Goal: Transaction & Acquisition: Purchase product/service

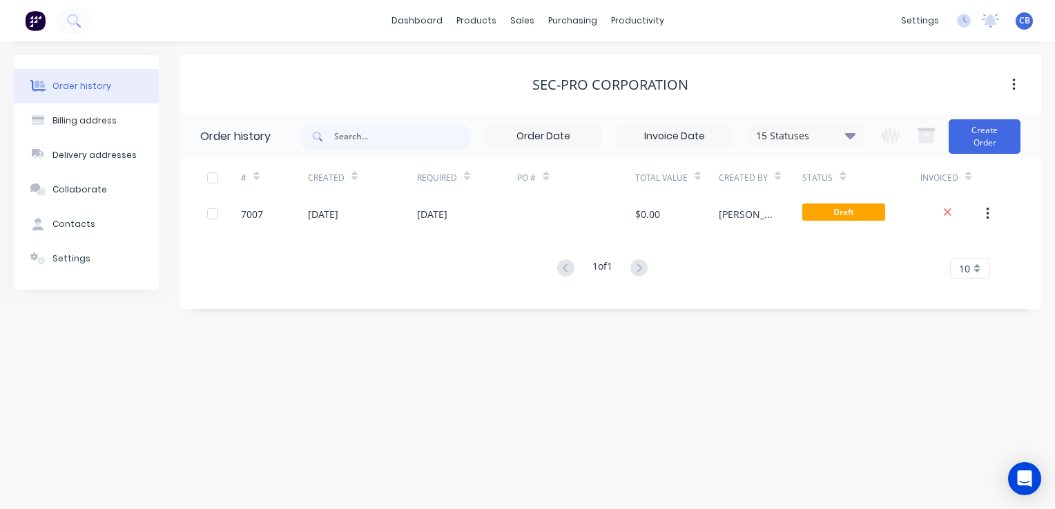
click at [27, 25] on img at bounding box center [35, 20] width 21 height 21
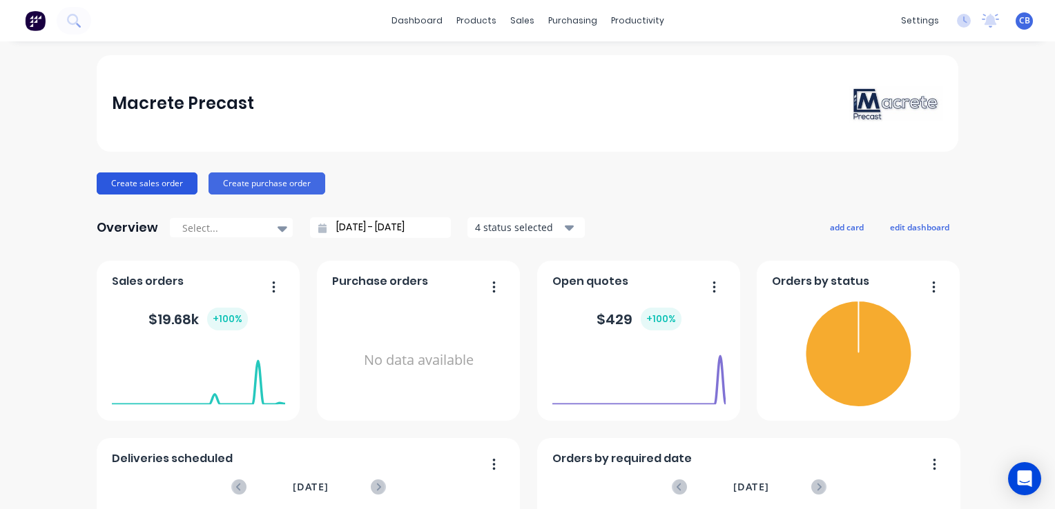
click at [122, 187] on button "Create sales order" at bounding box center [147, 184] width 101 height 22
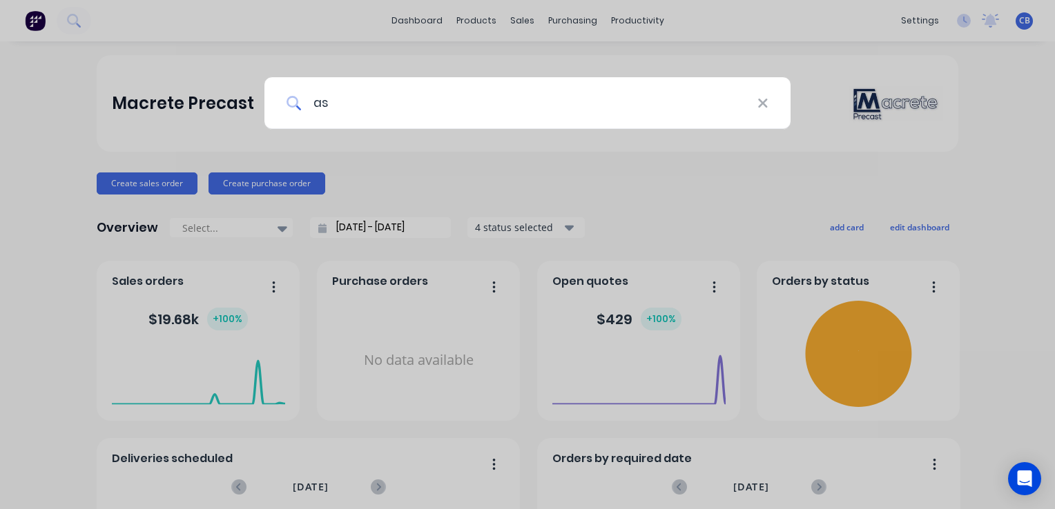
type input "a"
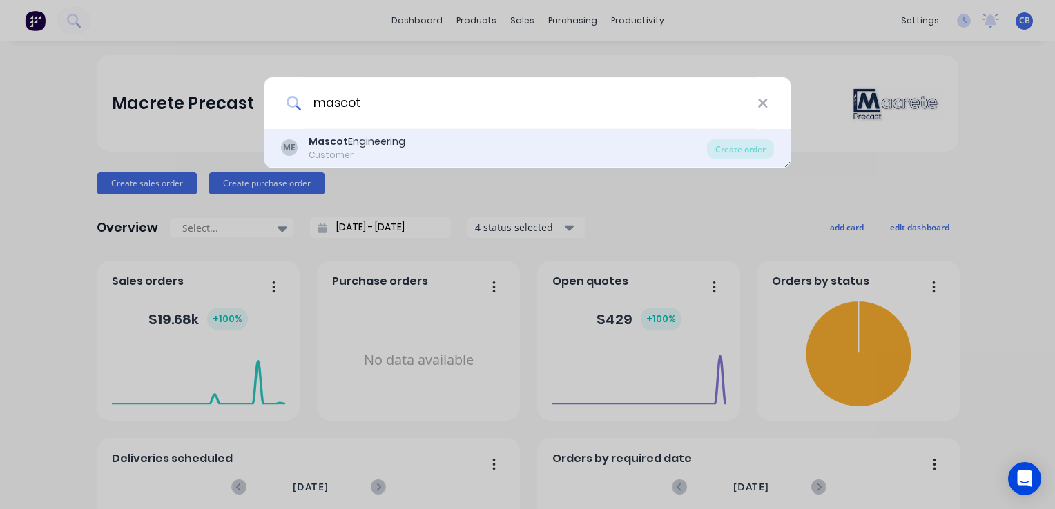
type input "mascot"
click at [384, 144] on div "Mascot Engineering" at bounding box center [357, 142] width 97 height 14
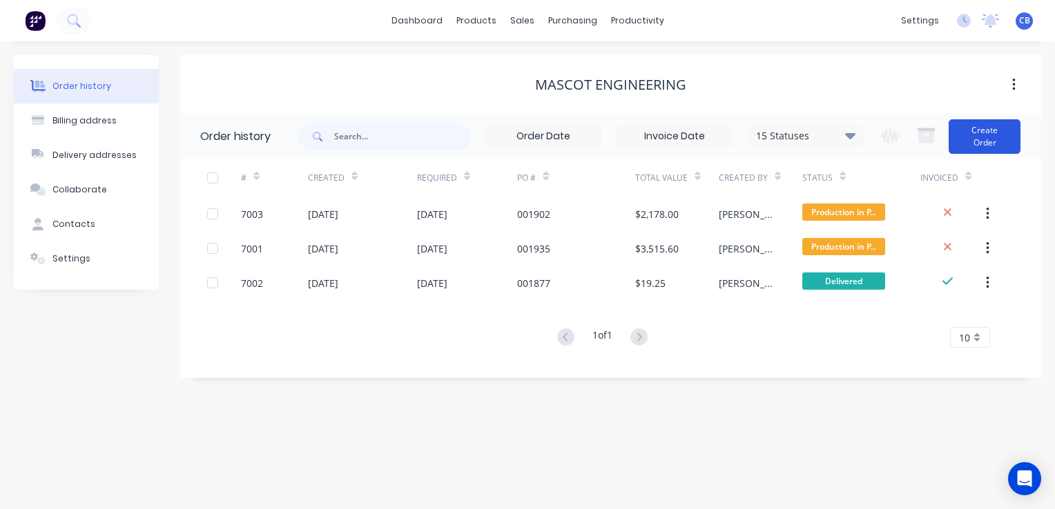
click at [984, 137] on button "Create Order" at bounding box center [984, 136] width 72 height 35
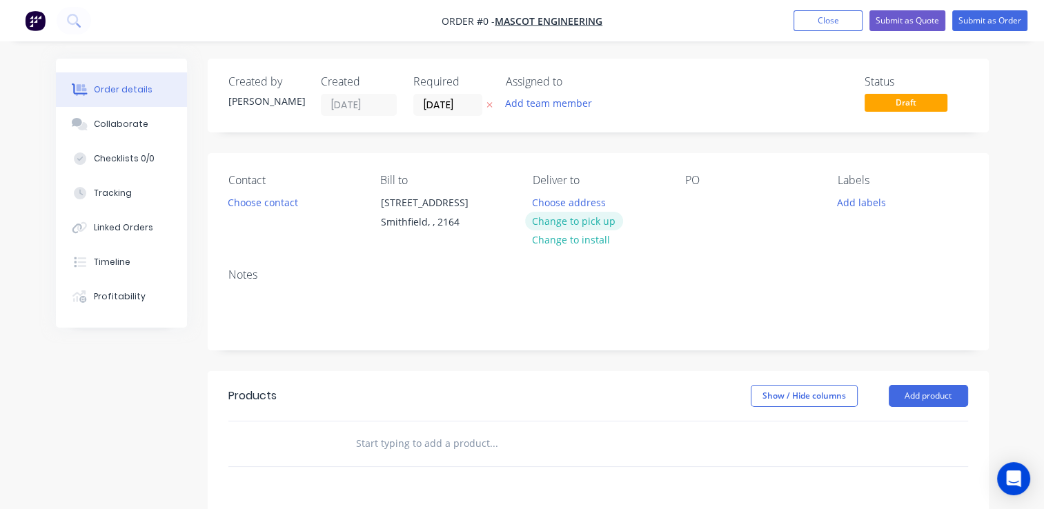
click at [572, 222] on button "Change to pick up" at bounding box center [574, 221] width 98 height 19
click at [276, 201] on button "Choose contact" at bounding box center [262, 202] width 85 height 19
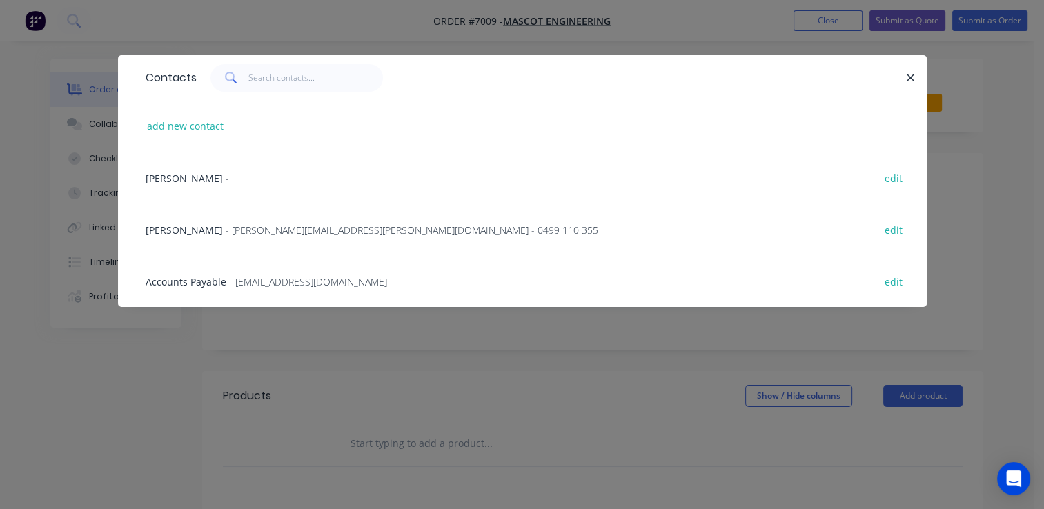
click at [283, 235] on span "- [PERSON_NAME][EMAIL_ADDRESS][PERSON_NAME][DOMAIN_NAME] - 0499 110 355" at bounding box center [412, 230] width 373 height 13
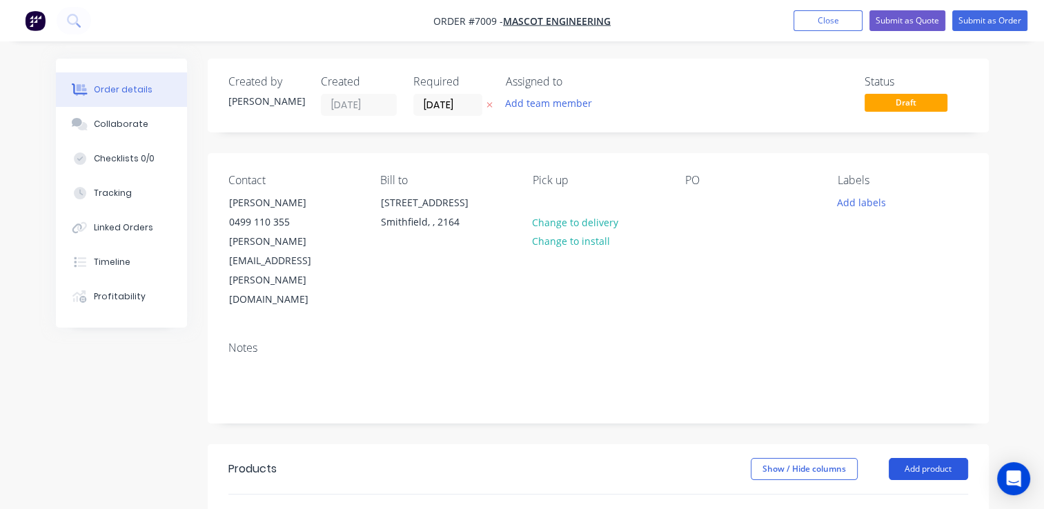
click at [922, 458] on button "Add product" at bounding box center [928, 469] width 79 height 22
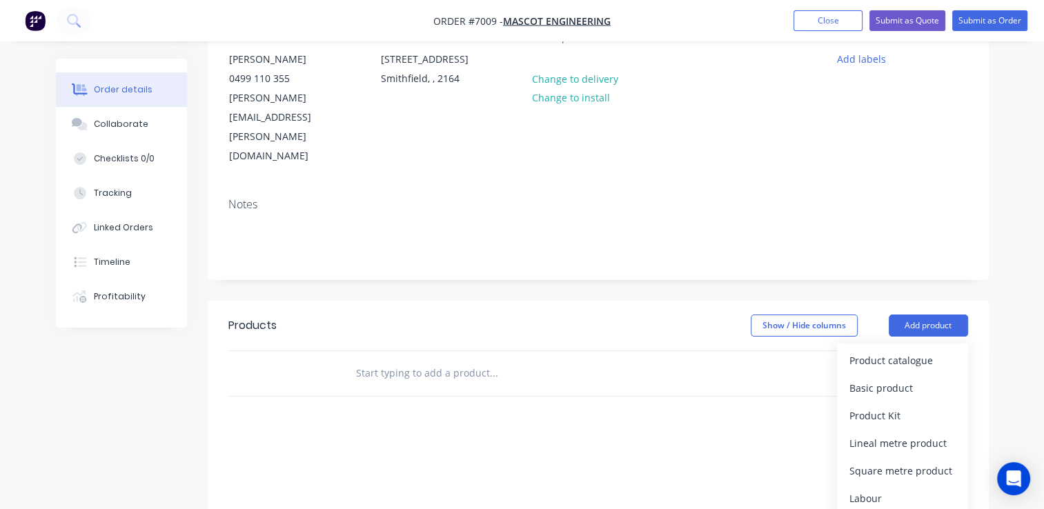
scroll to position [207, 0]
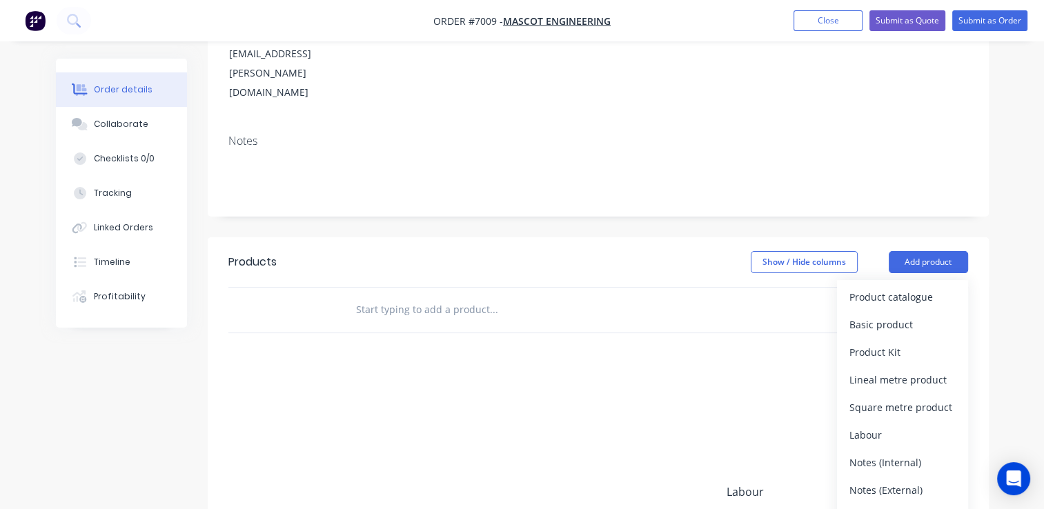
click at [394, 288] on div at bounding box center [587, 310] width 497 height 45
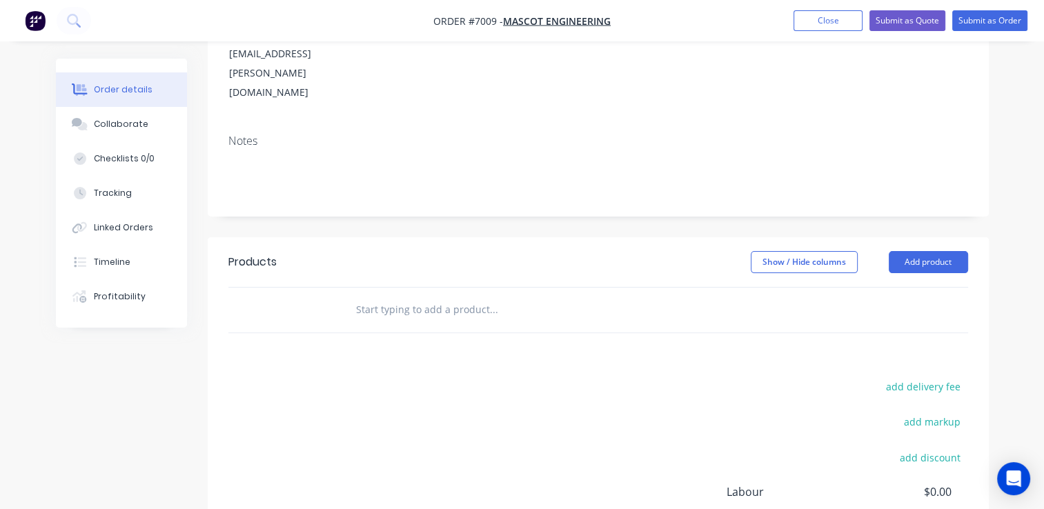
click at [401, 296] on input "text" at bounding box center [494, 310] width 276 height 28
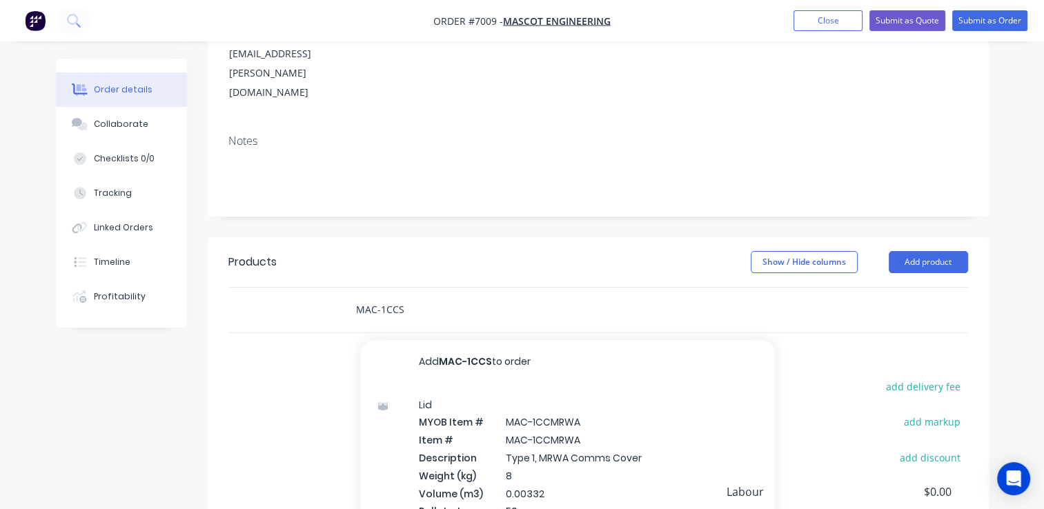
type input "MAC-1CCS"
click at [940, 251] on button "Add product" at bounding box center [928, 262] width 79 height 22
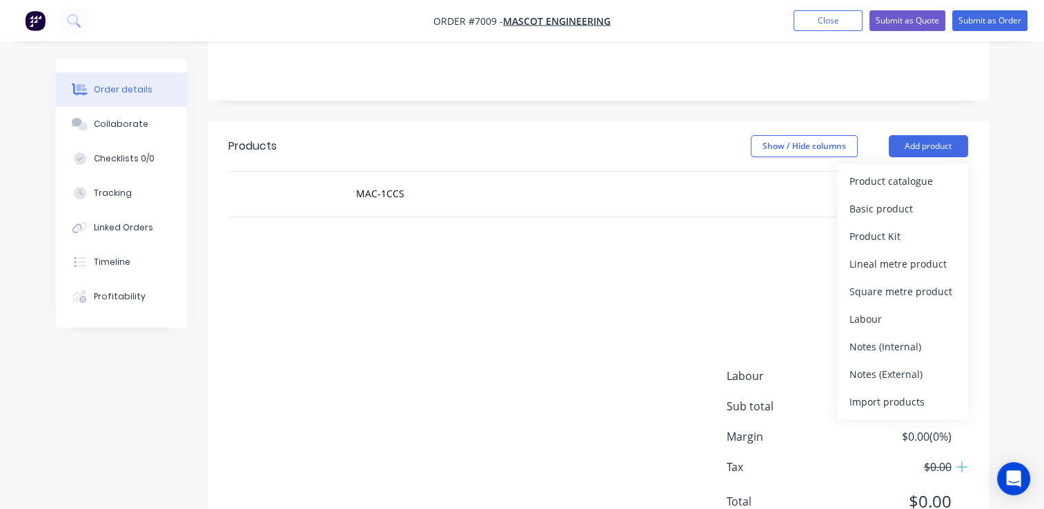
scroll to position [323, 0]
click at [583, 289] on div "add delivery fee add markup add discount Labour $0.00 Sub total $0.00 Margin $0…" at bounding box center [598, 395] width 740 height 266
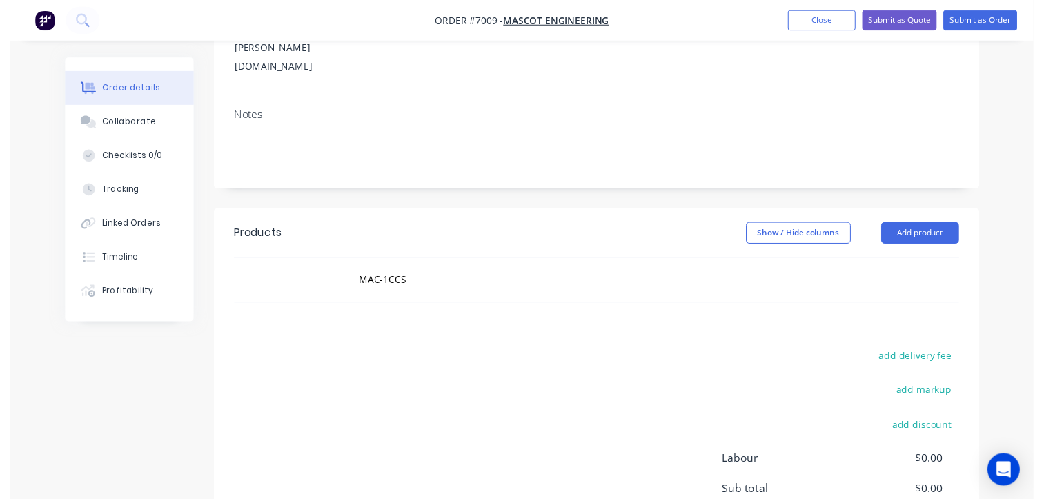
scroll to position [254, 0]
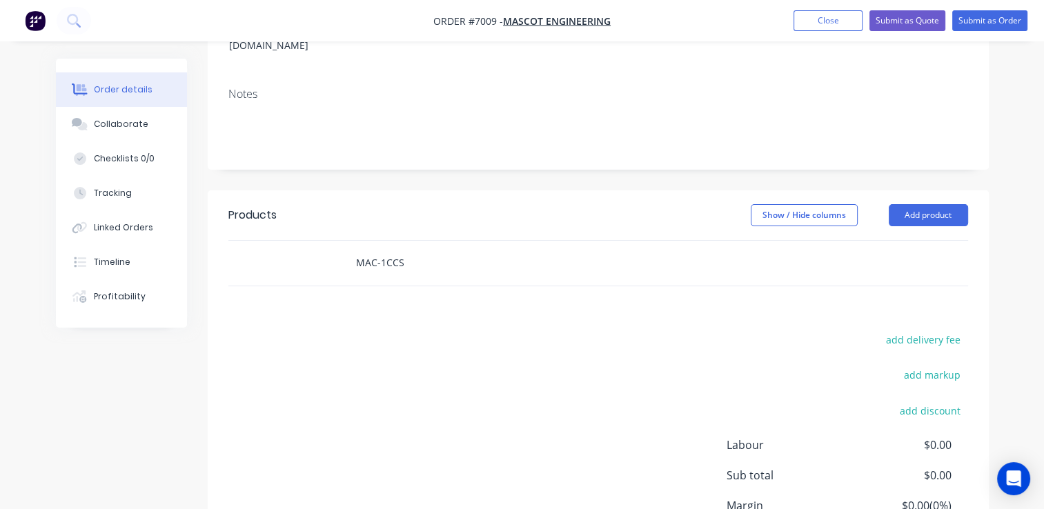
click at [436, 249] on input "MAC-1CCS" at bounding box center [494, 263] width 276 height 28
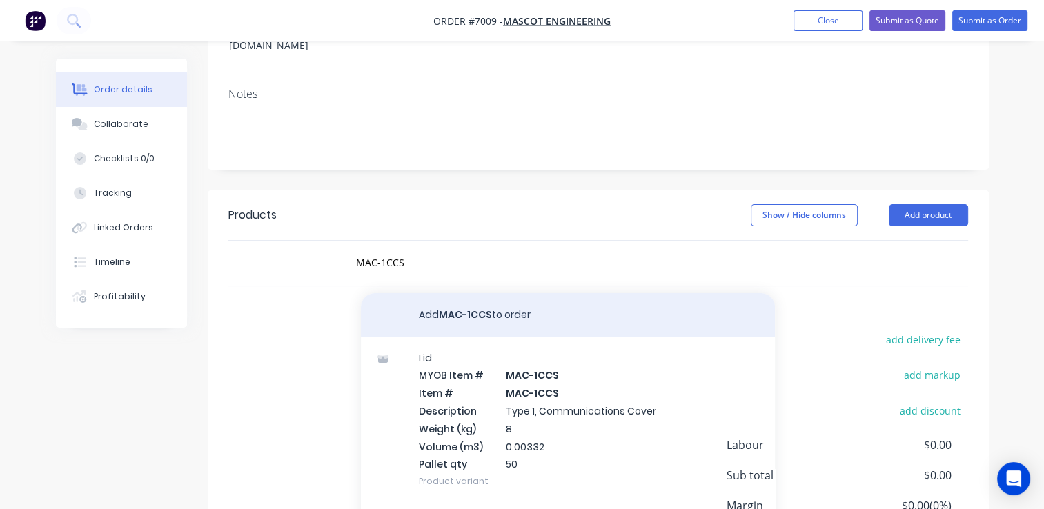
click at [472, 293] on button "Add MAC-1CCS to order" at bounding box center [568, 315] width 414 height 44
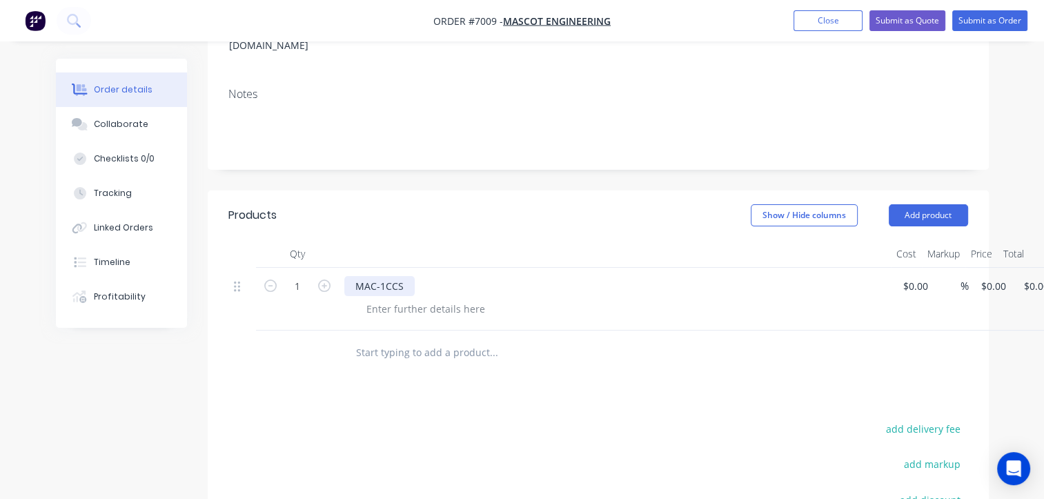
drag, startPoint x: 322, startPoint y: 228, endPoint x: 356, endPoint y: 236, distance: 34.8
click at [323, 280] on icon "button" at bounding box center [324, 286] width 12 height 12
type input "2"
click at [919, 268] on div "2 MAC-1CCS $0.00 % $0.00 $0.00 $0.00 $0.00" at bounding box center [598, 299] width 740 height 63
type input "$0.00"
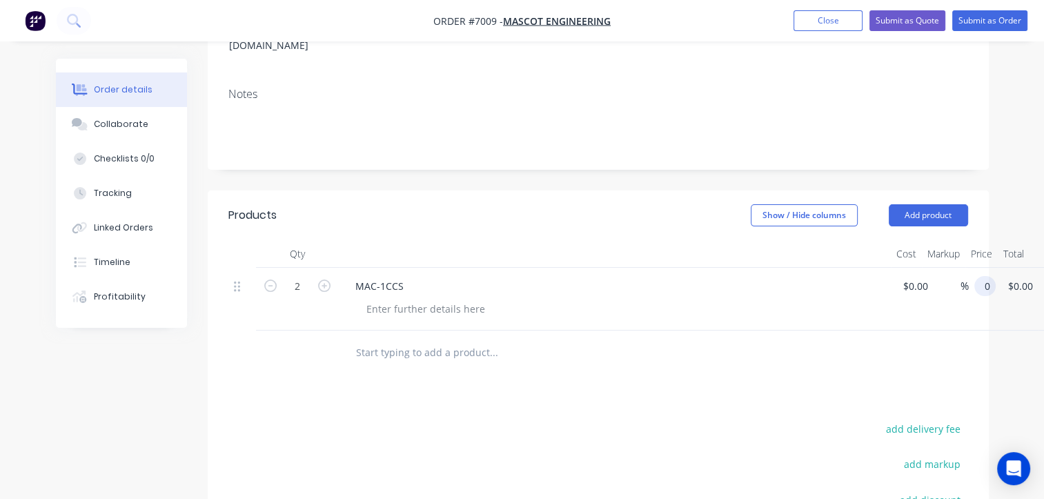
click at [982, 276] on input "0" at bounding box center [988, 286] width 16 height 20
type input "$11.50"
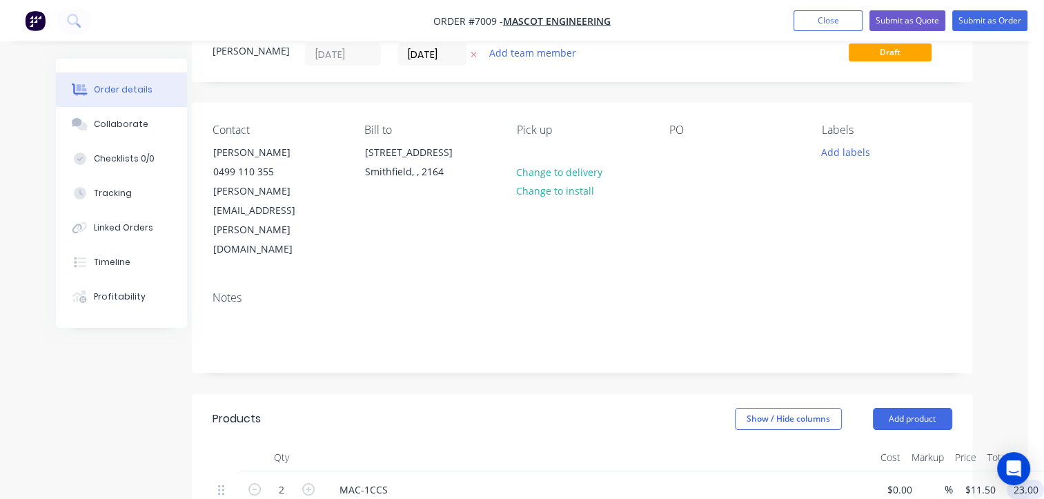
scroll to position [0, 16]
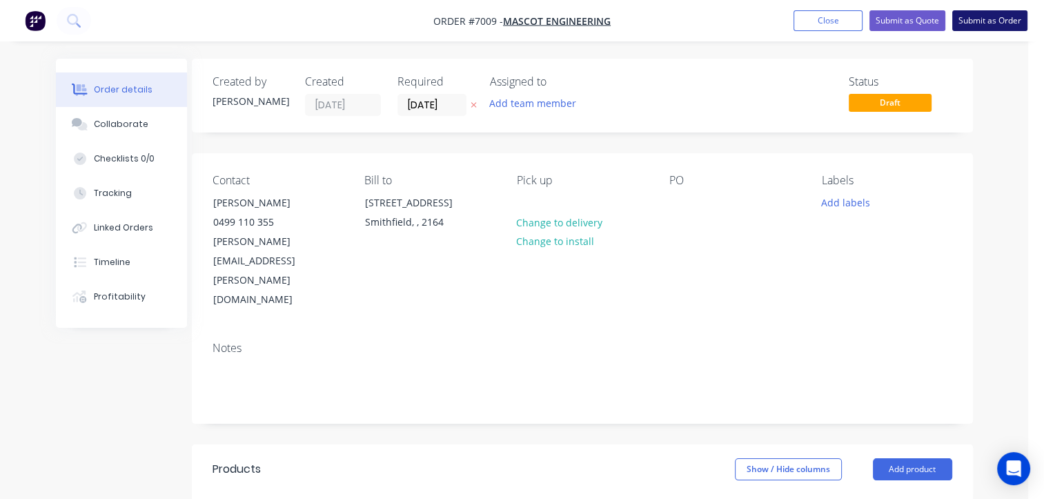
type input "$23.00"
click at [989, 23] on button "Submit as Order" at bounding box center [990, 20] width 75 height 21
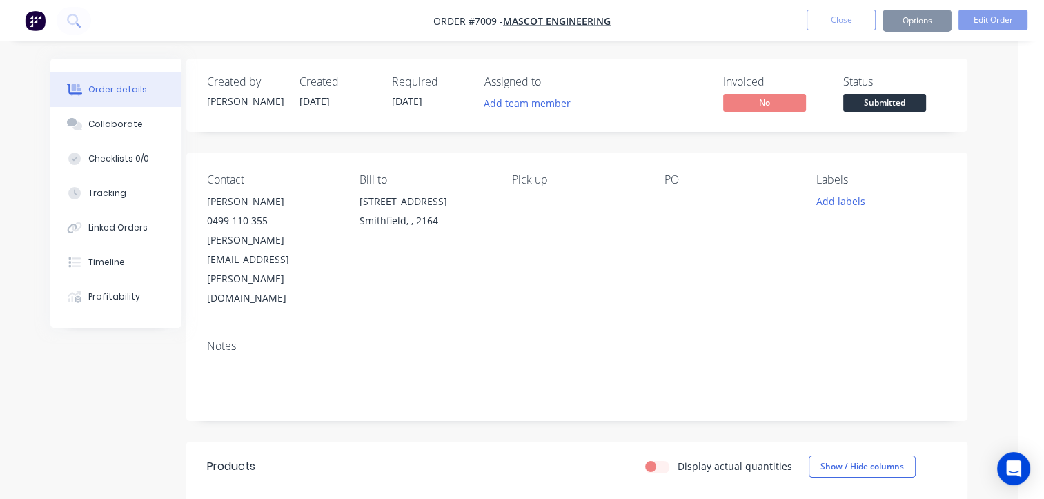
scroll to position [0, 0]
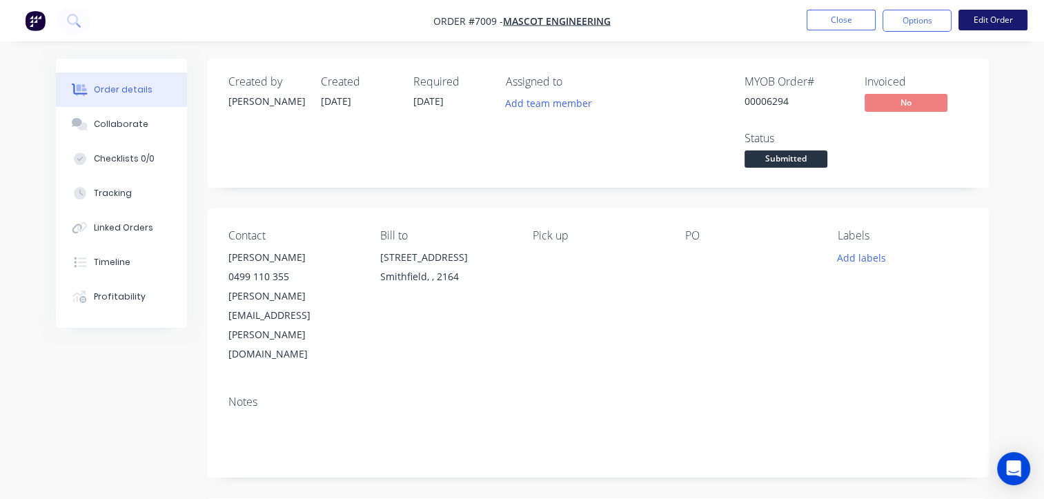
click at [997, 15] on button "Edit Order" at bounding box center [993, 20] width 69 height 21
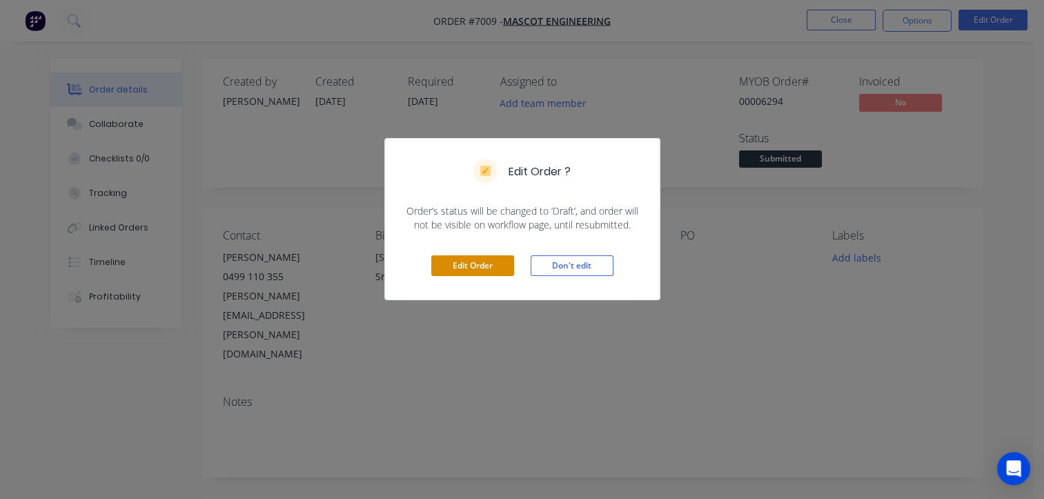
click at [485, 266] on button "Edit Order" at bounding box center [472, 265] width 83 height 21
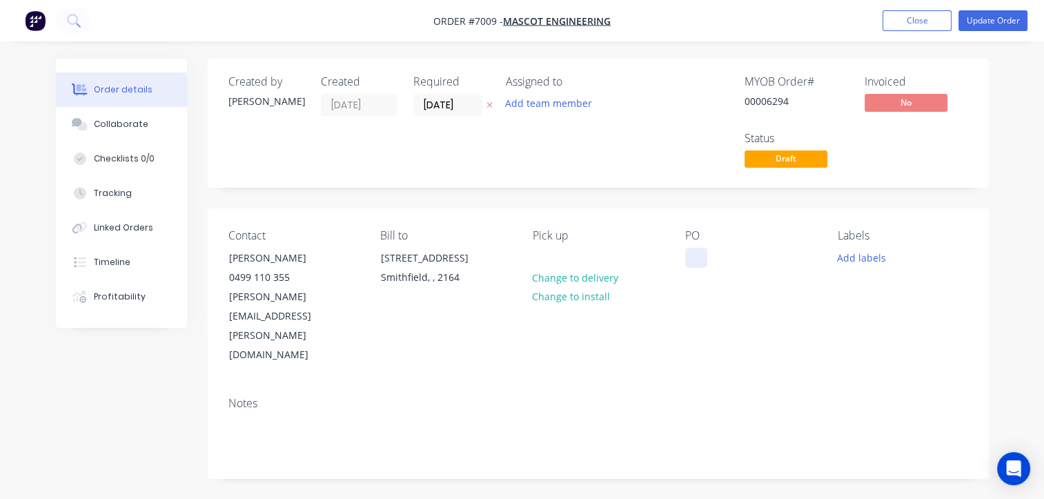
click at [704, 260] on div at bounding box center [696, 258] width 22 height 20
click at [712, 257] on div "PO" at bounding box center [750, 297] width 130 height 136
click at [699, 254] on div at bounding box center [696, 258] width 22 height 20
click at [997, 23] on button "Update Order" at bounding box center [993, 20] width 69 height 21
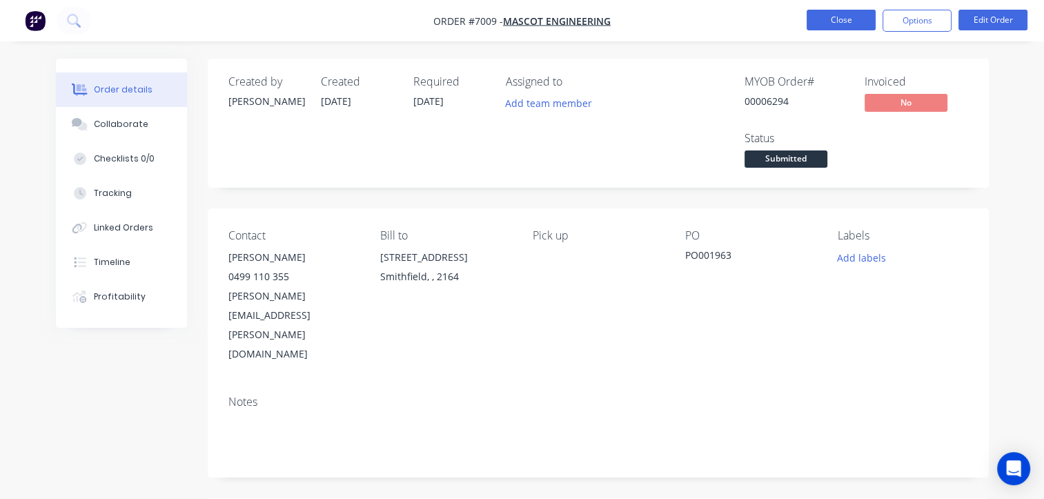
click at [847, 21] on button "Close" at bounding box center [841, 20] width 69 height 21
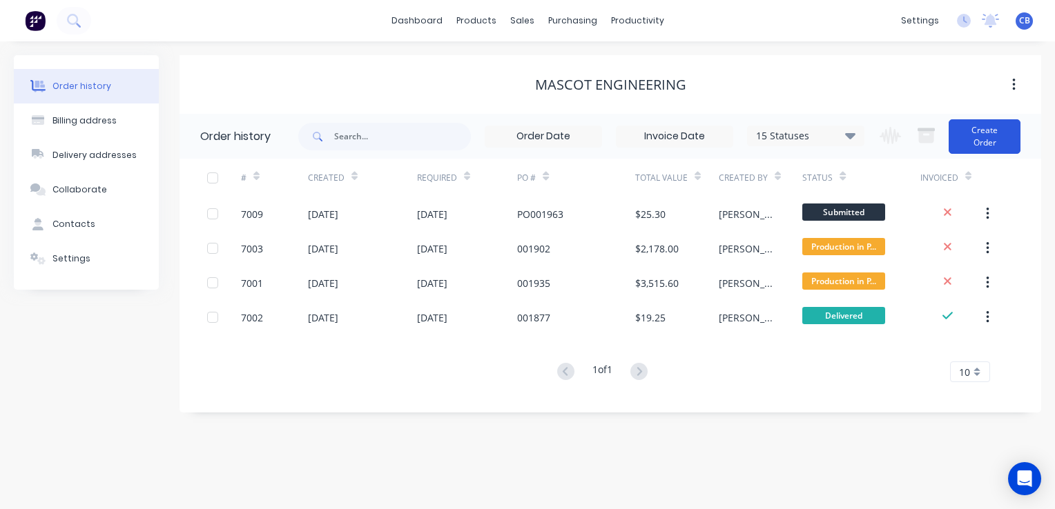
click at [980, 133] on button "Create Order" at bounding box center [984, 136] width 72 height 35
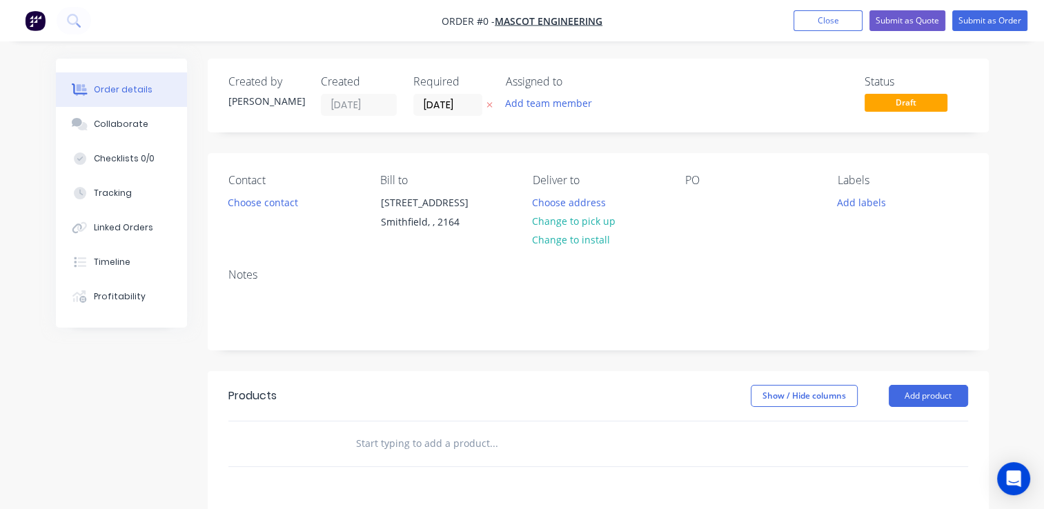
click at [688, 216] on div "PO" at bounding box center [750, 205] width 130 height 63
click at [683, 204] on div "Contact Choose contact [PERSON_NAME] to [STREET_ADDRESS] Deliver to Choose addr…" at bounding box center [598, 205] width 781 height 104
click at [689, 206] on div at bounding box center [696, 203] width 22 height 20
click at [926, 400] on div "Order details Collaborate Checklists 0/0 Tracking Linked Orders Timeline Profit…" at bounding box center [522, 439] width 961 height 761
click at [576, 219] on button "Change to pick up" at bounding box center [574, 221] width 98 height 19
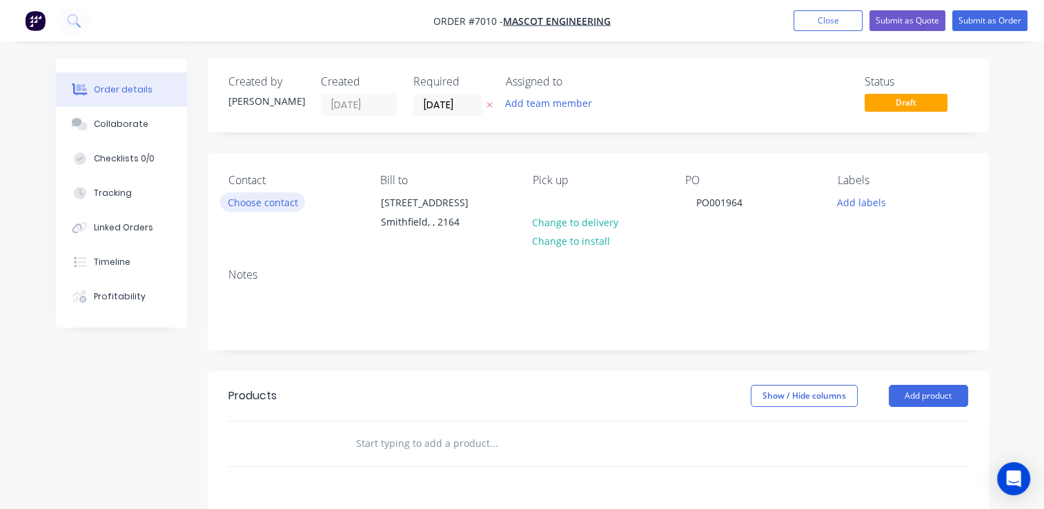
click at [271, 200] on button "Choose contact" at bounding box center [262, 202] width 85 height 19
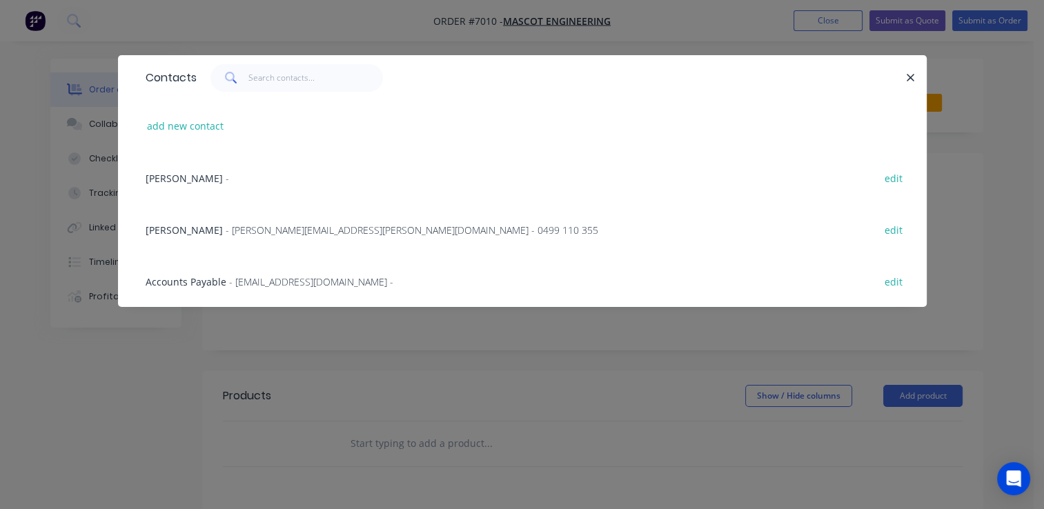
click at [249, 233] on span "- [PERSON_NAME][EMAIL_ADDRESS][PERSON_NAME][DOMAIN_NAME] - 0499 110 355" at bounding box center [412, 230] width 373 height 13
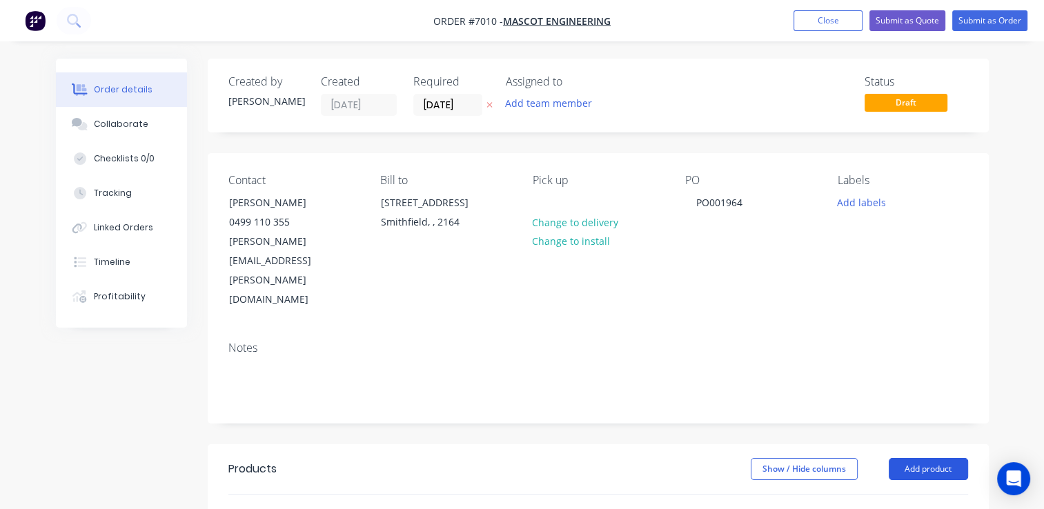
click at [925, 458] on button "Add product" at bounding box center [928, 469] width 79 height 22
click at [454, 503] on input "text" at bounding box center [494, 517] width 276 height 28
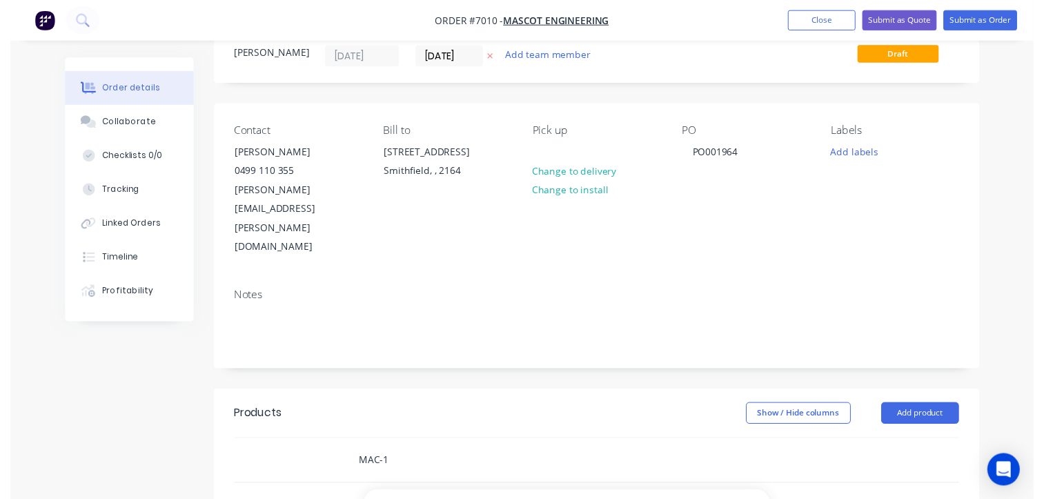
scroll to position [138, 0]
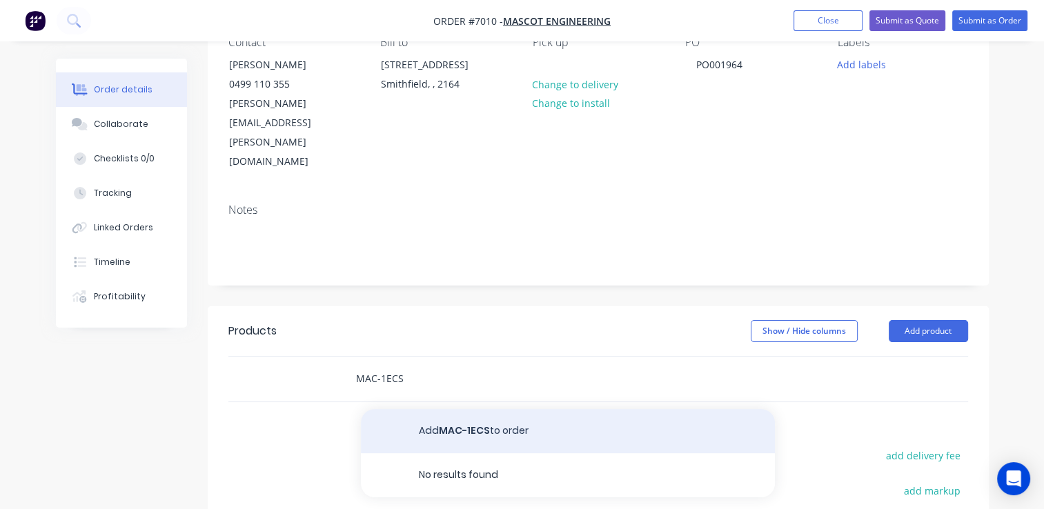
type input "MAC-1ECS"
click at [558, 409] on button "Add MAC-1ECS to order" at bounding box center [568, 431] width 414 height 44
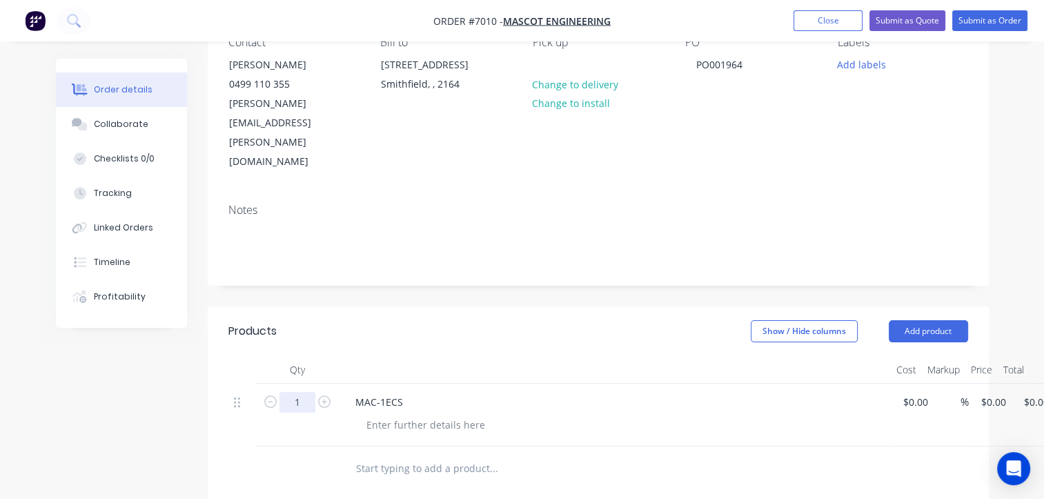
click at [300, 392] on input "1" at bounding box center [298, 402] width 36 height 21
type input "50"
click at [994, 392] on input "0" at bounding box center [996, 402] width 32 height 20
type input "$11.50"
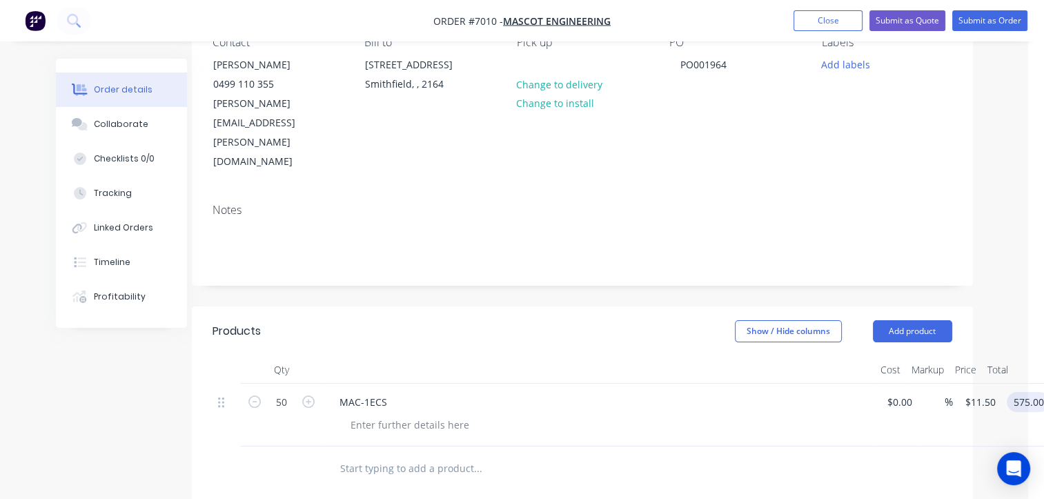
type input "$575.00"
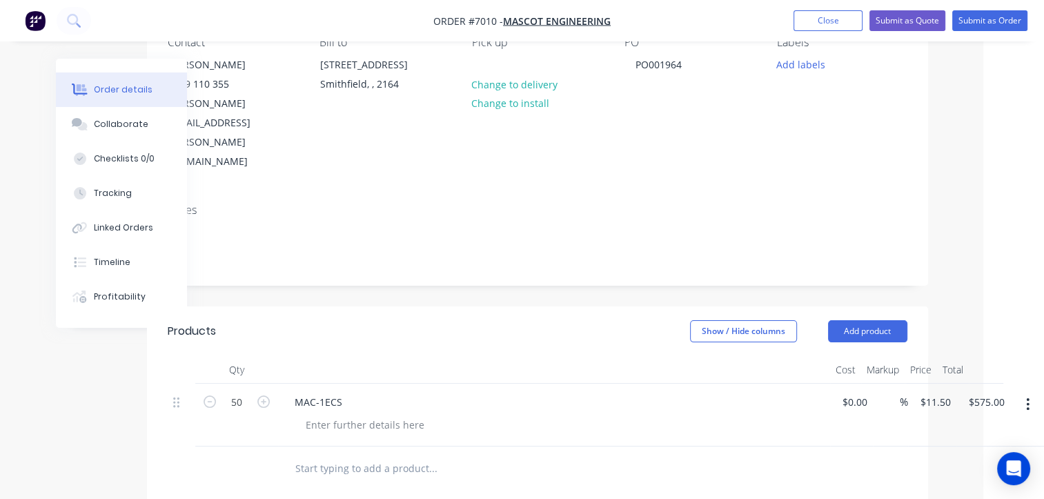
click at [332, 455] on input "text" at bounding box center [433, 469] width 276 height 28
type input "MAC-2CCS"
click at [926, 455] on input "0" at bounding box center [935, 465] width 32 height 20
type input "$12.50"
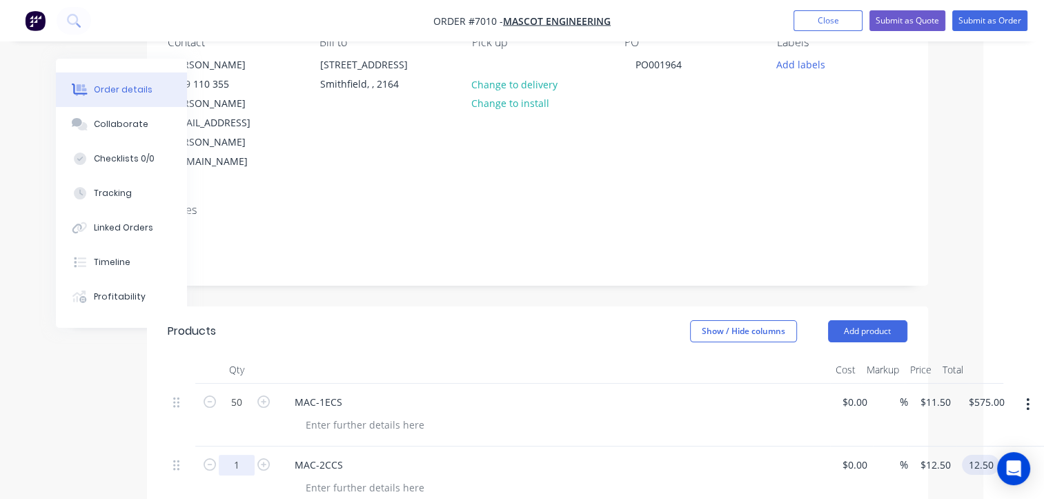
type input "$12.50"
click at [237, 455] on input "1" at bounding box center [237, 465] width 36 height 21
type input "48"
type input "$600.00"
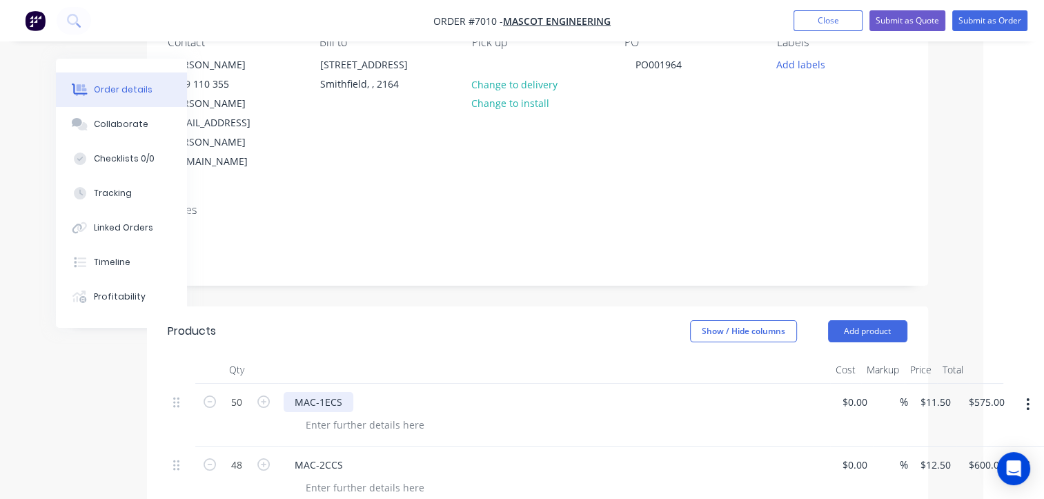
type input "MAC-2ECS"
click at [349, 392] on div "MAC-1ECS" at bounding box center [319, 402] width 70 height 20
click at [364, 415] on div at bounding box center [365, 425] width 141 height 20
type input "$0.00"
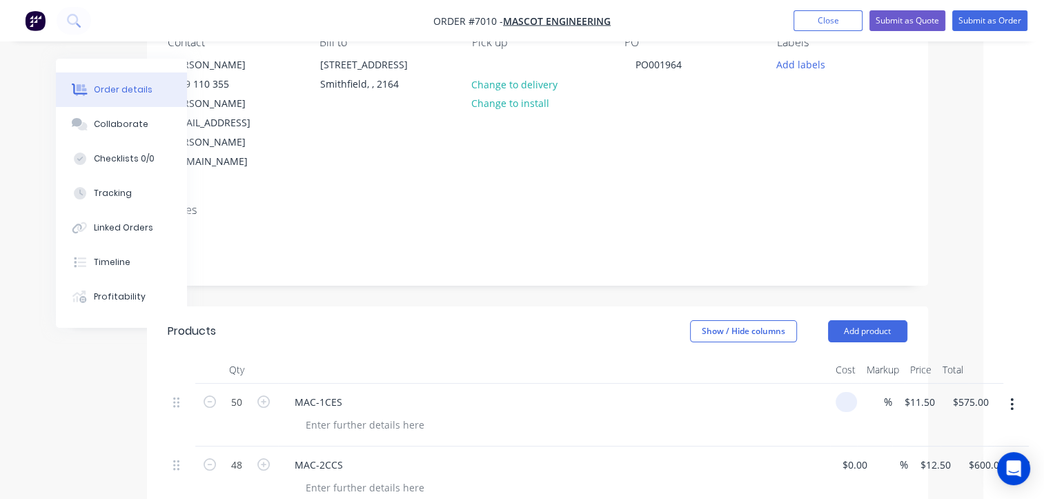
type input "$0.00"
drag, startPoint x: 370, startPoint y: 474, endPoint x: 279, endPoint y: 459, distance: 92.4
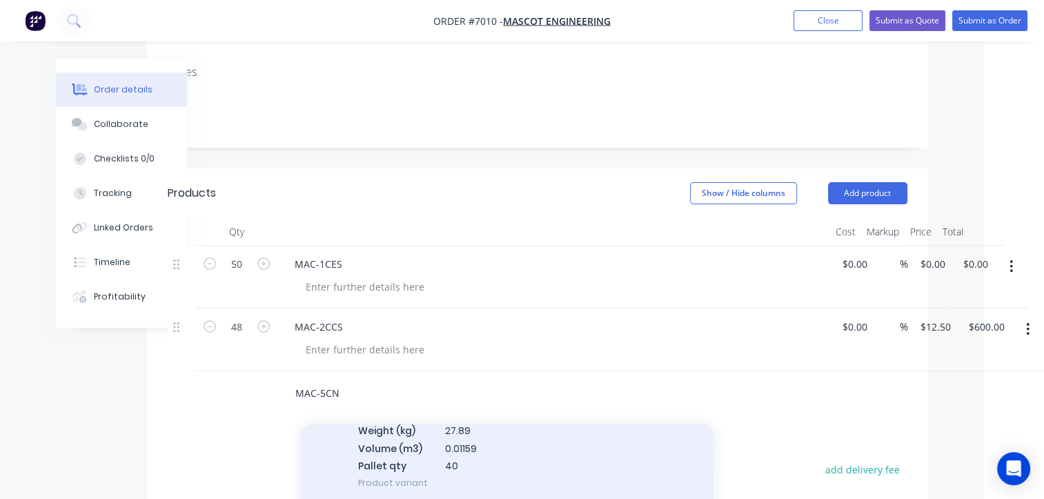
scroll to position [138, 0]
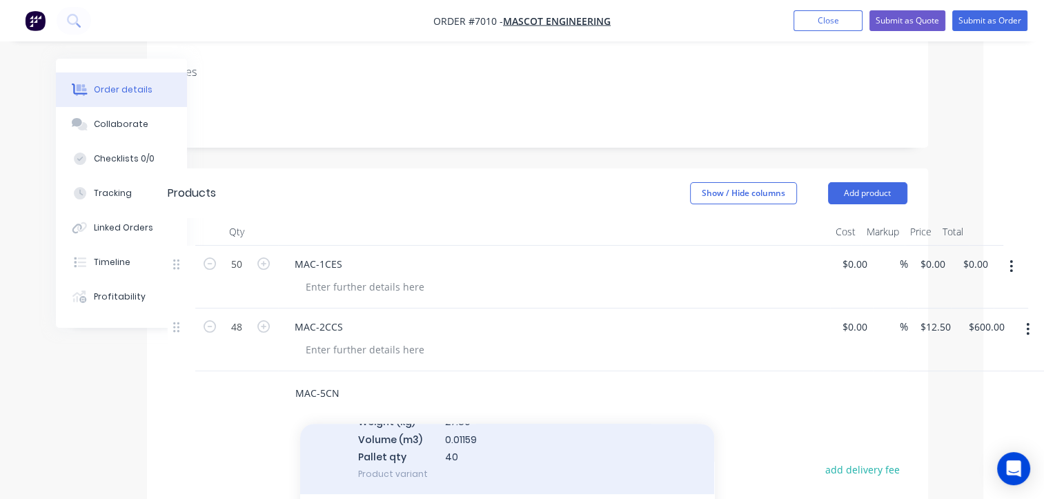
type input "MAC-5CN"
click at [413, 388] on div "Lid MYOB Item # MAC-5CN BN Item # MAC-5CN BN Description Type 5, NBN Cover Weig…" at bounding box center [507, 412] width 414 height 165
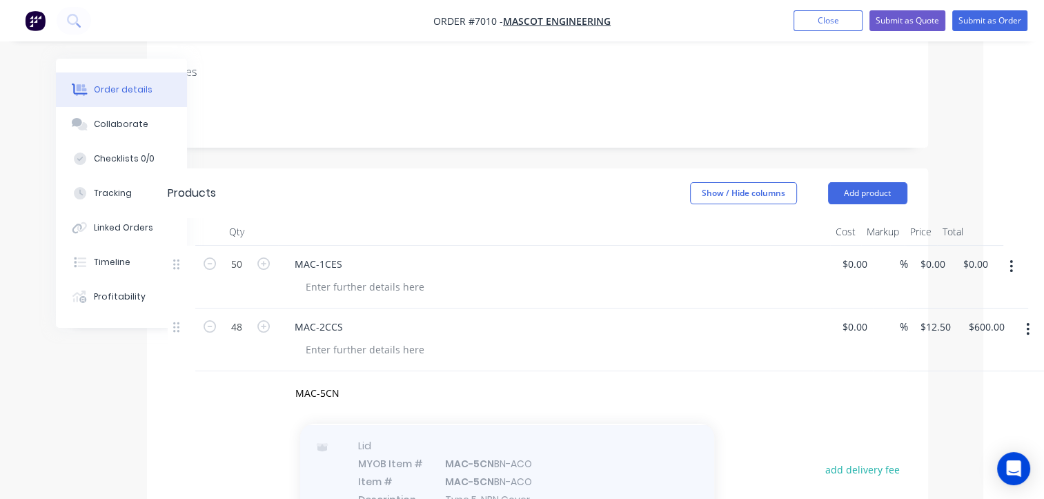
scroll to position [0, 0]
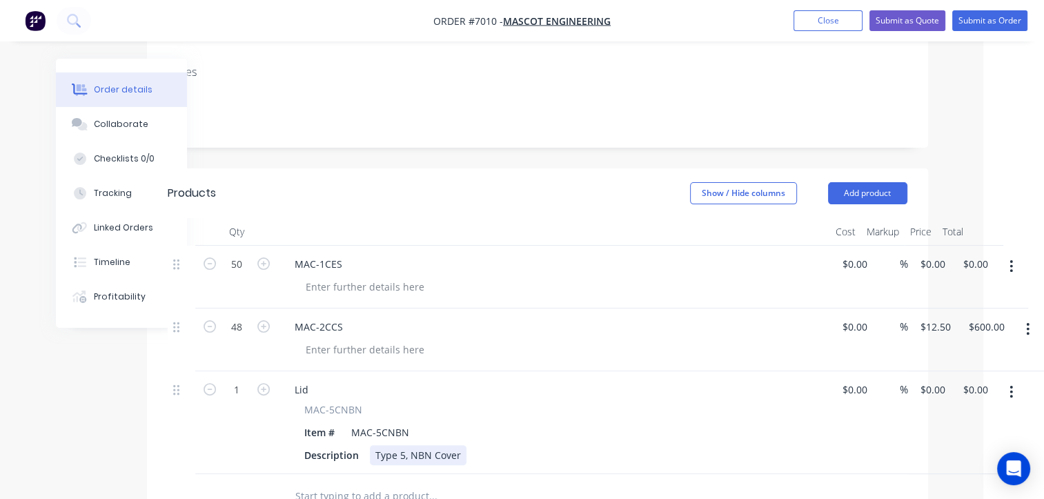
drag, startPoint x: 467, startPoint y: 367, endPoint x: 451, endPoint y: 393, distance: 31.3
click at [451, 445] on div "Type 5, NBN Cover" at bounding box center [418, 455] width 97 height 20
click at [399, 277] on div at bounding box center [365, 287] width 141 height 20
click at [334, 254] on div "MAC-1CES" at bounding box center [319, 264] width 70 height 20
click at [362, 246] on div "MAC-1CES" at bounding box center [554, 277] width 552 height 63
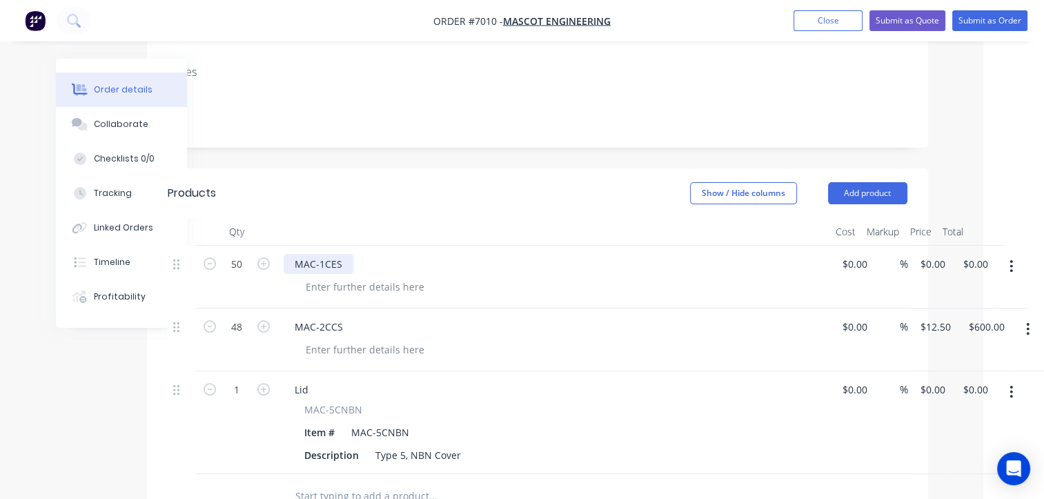
drag, startPoint x: 351, startPoint y: 206, endPoint x: 344, endPoint y: 206, distance: 7.6
click at [344, 254] on div "MAC-1CES" at bounding box center [554, 264] width 541 height 20
drag, startPoint x: 266, startPoint y: 193, endPoint x: 211, endPoint y: 193, distance: 54.5
click at [211, 246] on div "50 MAC-1CES $0.00 $0.00 % $0.00 $0.00 $0.00 $0.00" at bounding box center [538, 277] width 740 height 63
click at [1006, 254] on button "button" at bounding box center [1011, 266] width 32 height 25
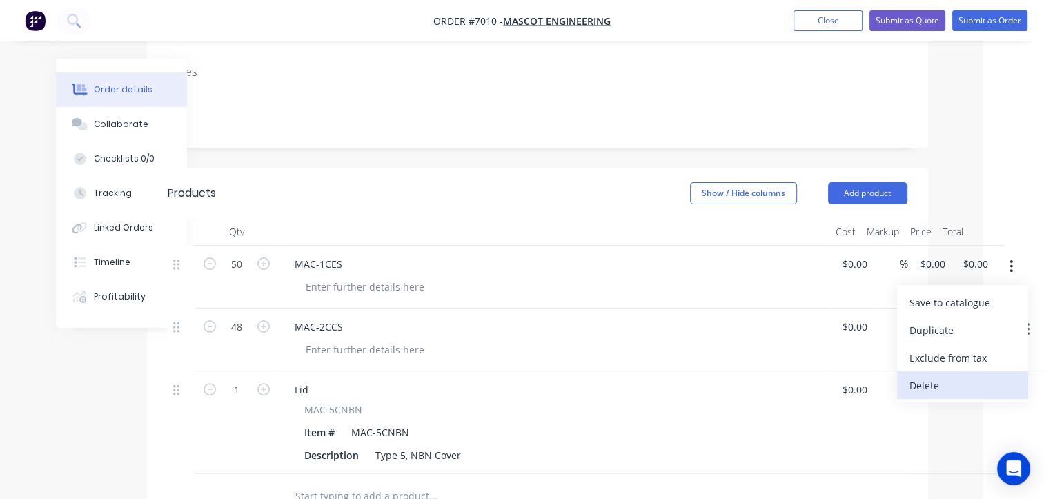
click at [963, 376] on div "Delete" at bounding box center [963, 386] width 106 height 20
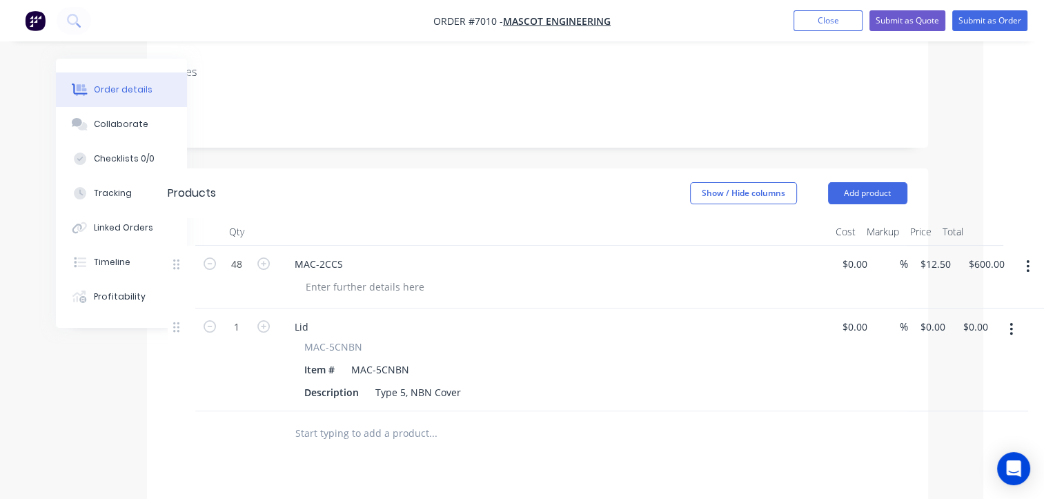
click at [1033, 254] on button "button" at bounding box center [1028, 266] width 32 height 25
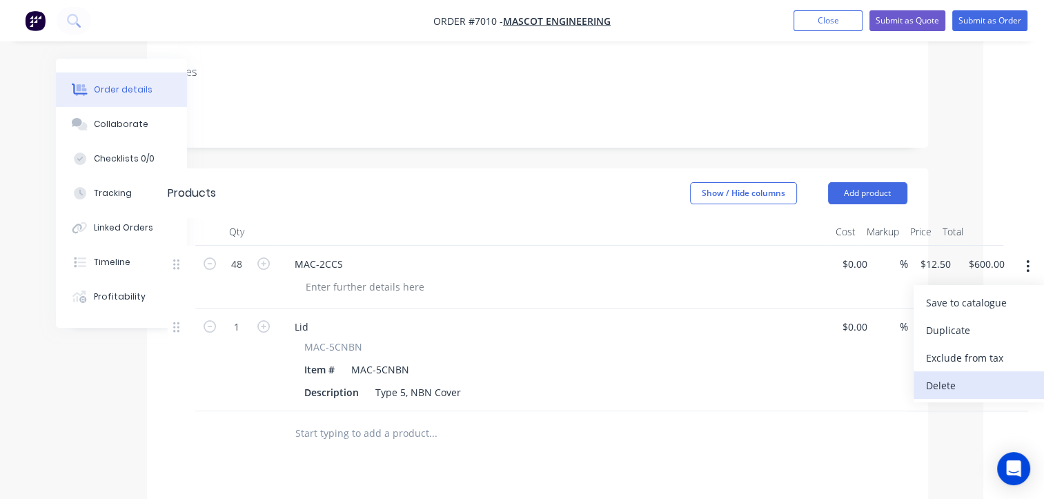
click at [972, 376] on div "Delete" at bounding box center [979, 386] width 106 height 20
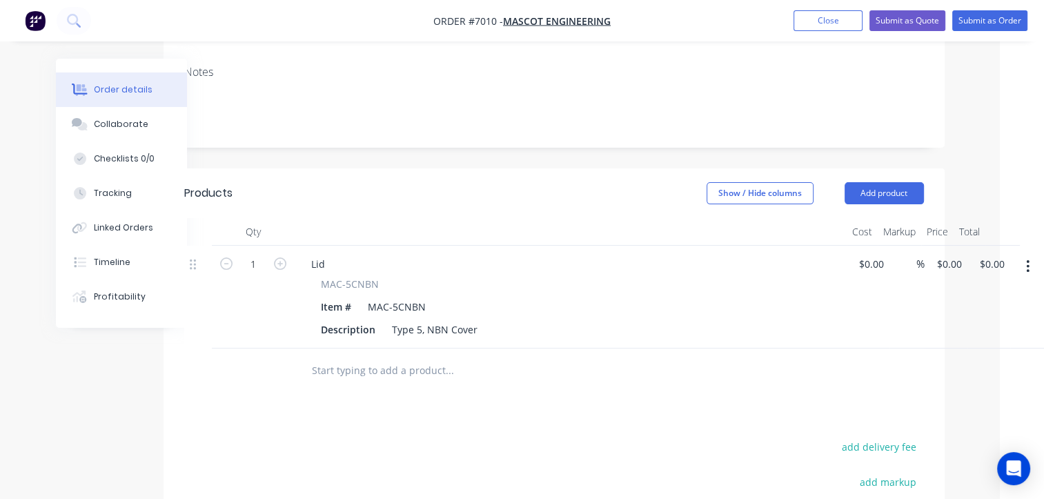
click at [1026, 259] on icon "button" at bounding box center [1027, 266] width 3 height 15
drag, startPoint x: 984, startPoint y: 327, endPoint x: 452, endPoint y: 255, distance: 537.0
click at [980, 376] on div "Delete" at bounding box center [979, 386] width 106 height 20
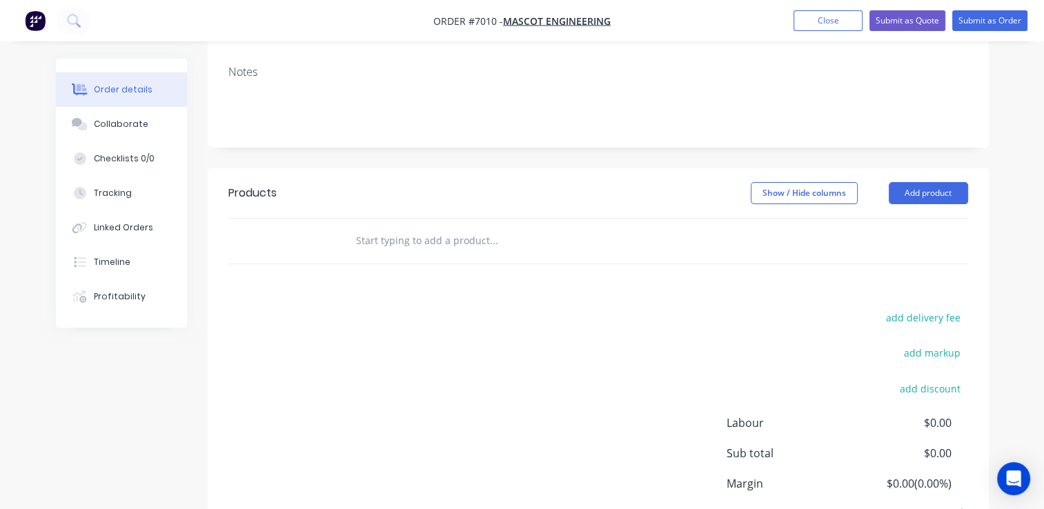
click at [409, 227] on input "text" at bounding box center [494, 241] width 276 height 28
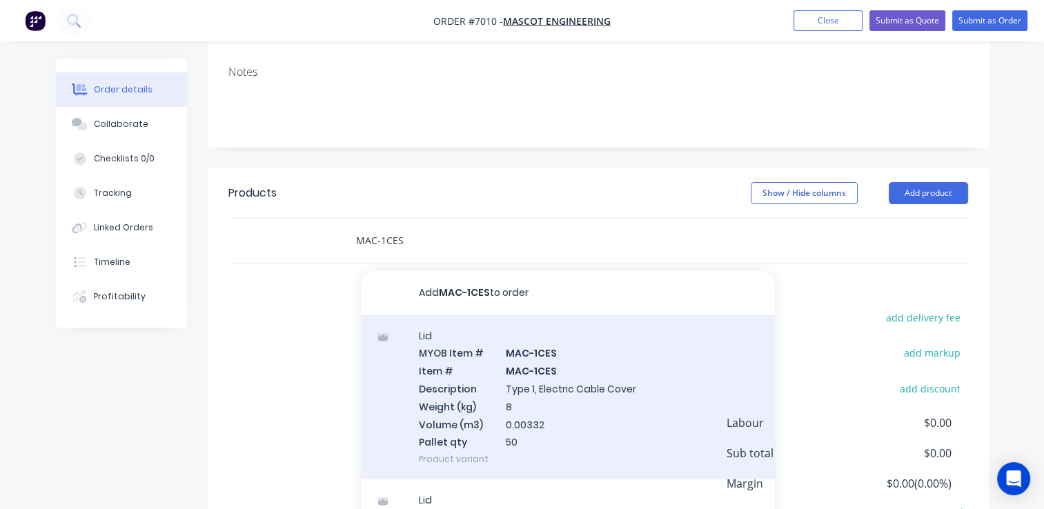
type input "MAC-1CES"
click at [529, 332] on div "Lid MYOB Item # MAC-1CES Item # MAC-1CES Description Type 1, Electric Cable Cov…" at bounding box center [568, 397] width 414 height 165
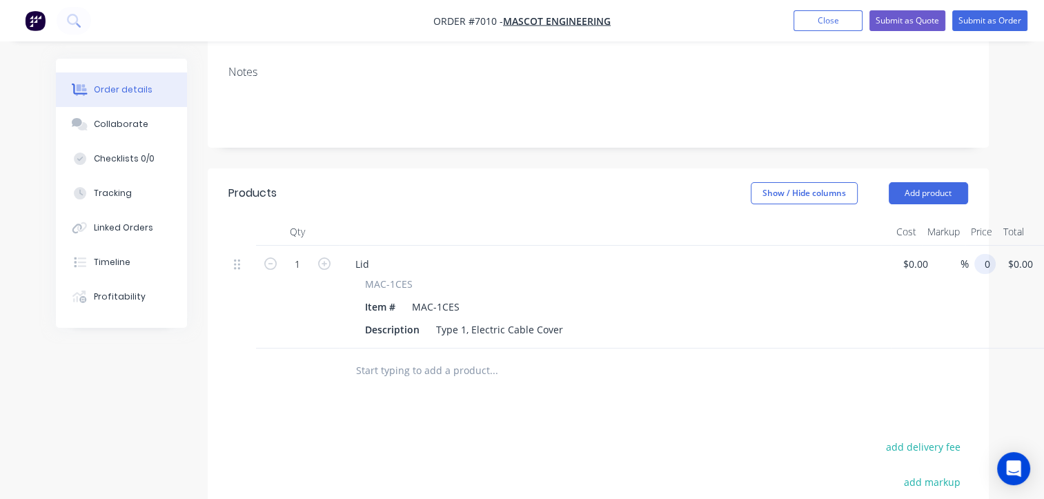
click at [987, 254] on input "0" at bounding box center [988, 264] width 16 height 20
type input "$11.50"
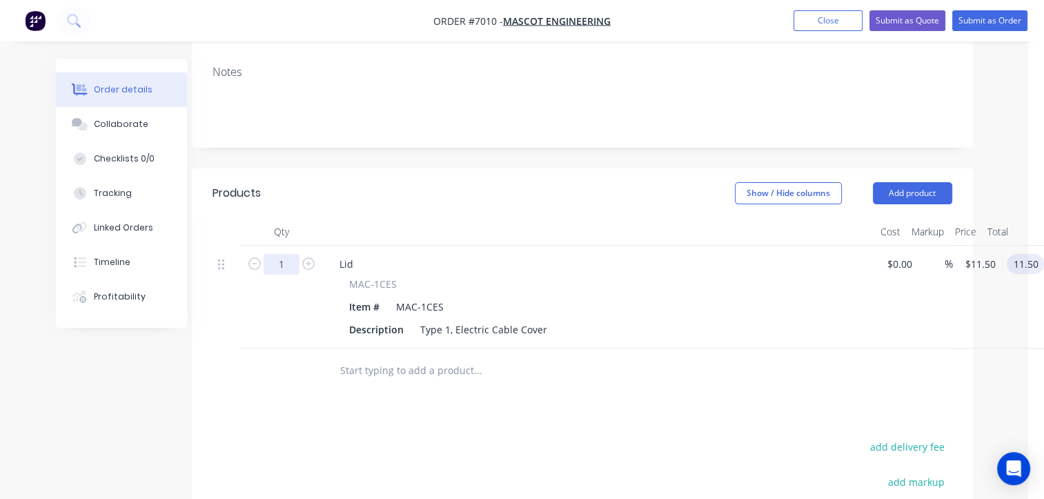
type input "$11.50"
click at [285, 254] on input "1" at bounding box center [282, 264] width 36 height 21
type input "50"
type input "$575.00"
click at [406, 357] on input "text" at bounding box center [478, 371] width 276 height 28
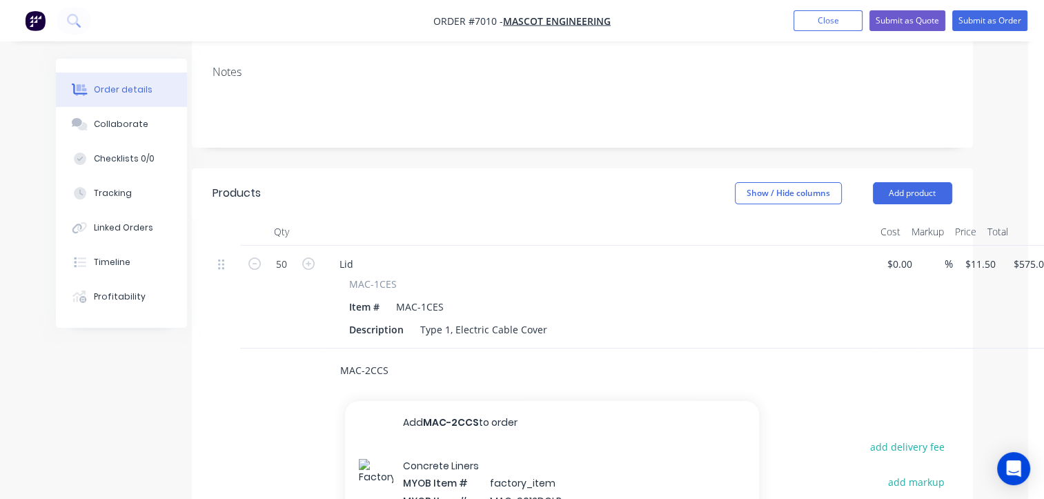
type input "MAC-2CCS"
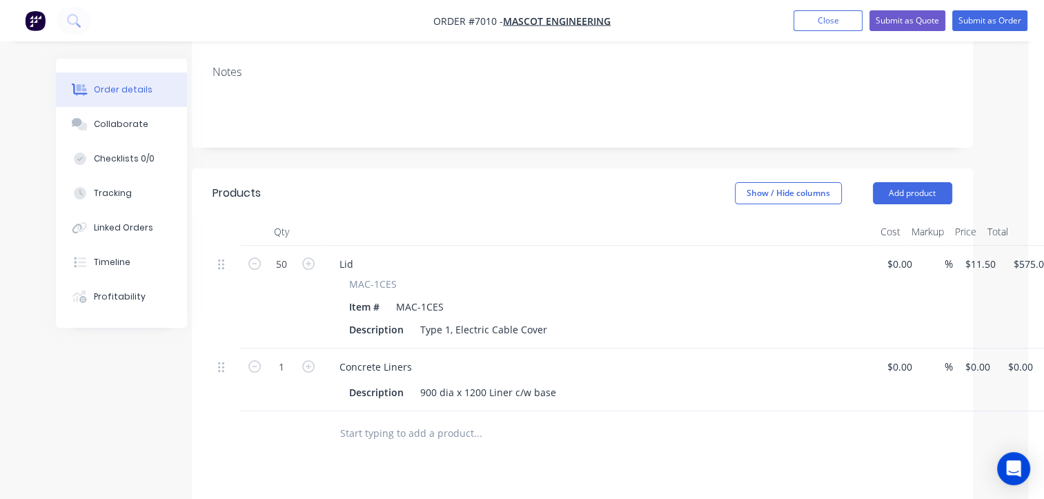
scroll to position [276, 61]
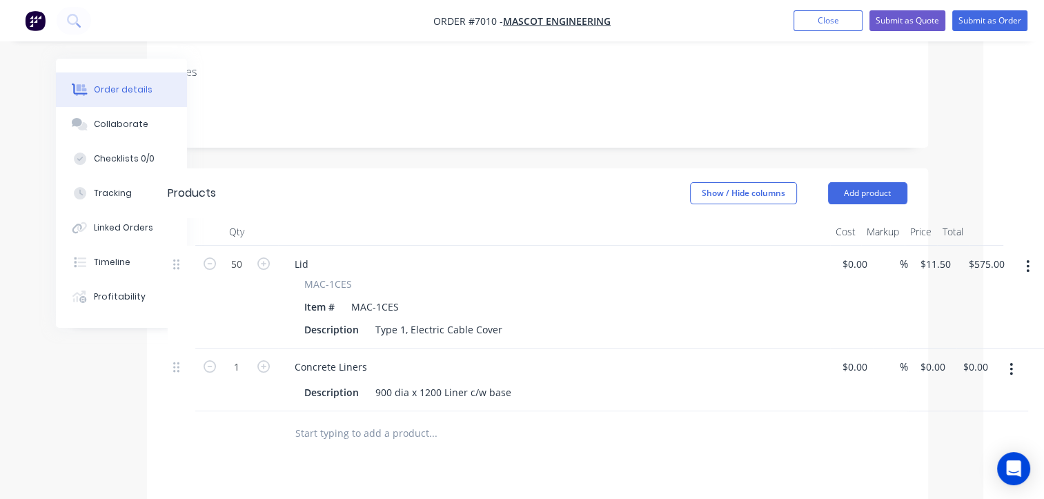
click at [1004, 357] on button "button" at bounding box center [1011, 369] width 32 height 25
click at [937, 478] on div "Delete" at bounding box center [963, 488] width 106 height 20
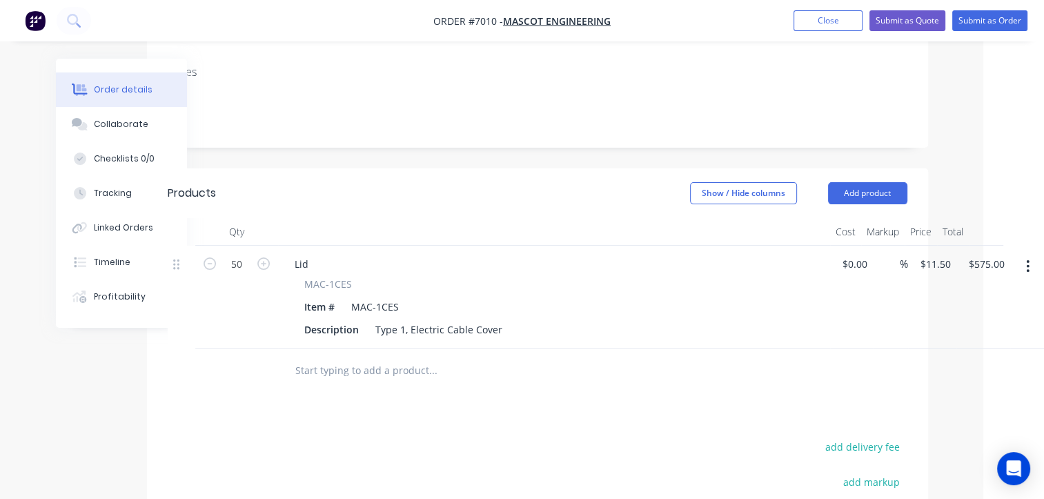
drag, startPoint x: 348, startPoint y: 303, endPoint x: 376, endPoint y: 323, distance: 34.1
click at [349, 357] on input "text" at bounding box center [433, 371] width 276 height 28
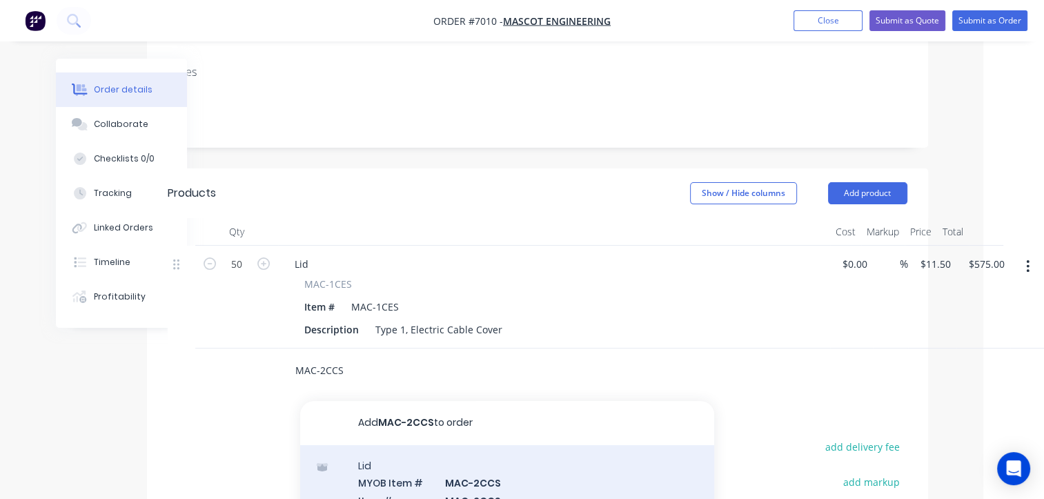
type input "MAC-2CCS"
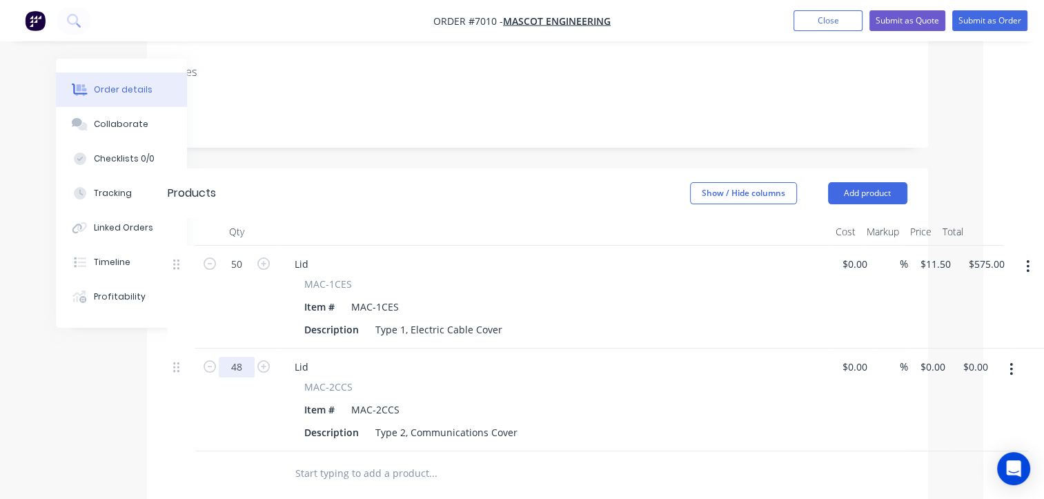
type input "48"
drag, startPoint x: 921, startPoint y: 308, endPoint x: 937, endPoint y: 314, distance: 17.7
click at [925, 357] on input "0" at bounding box center [927, 367] width 16 height 20
type input "$12.50"
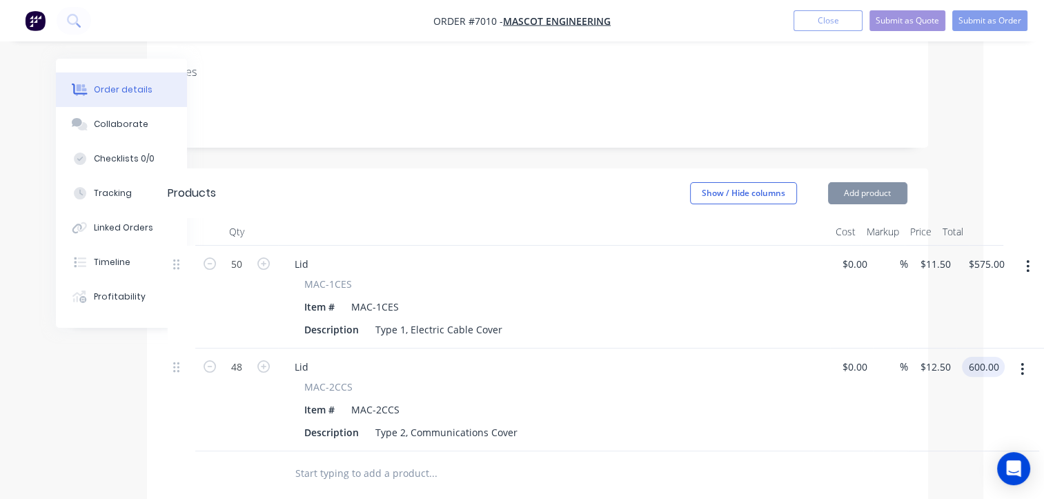
type input "$600.00"
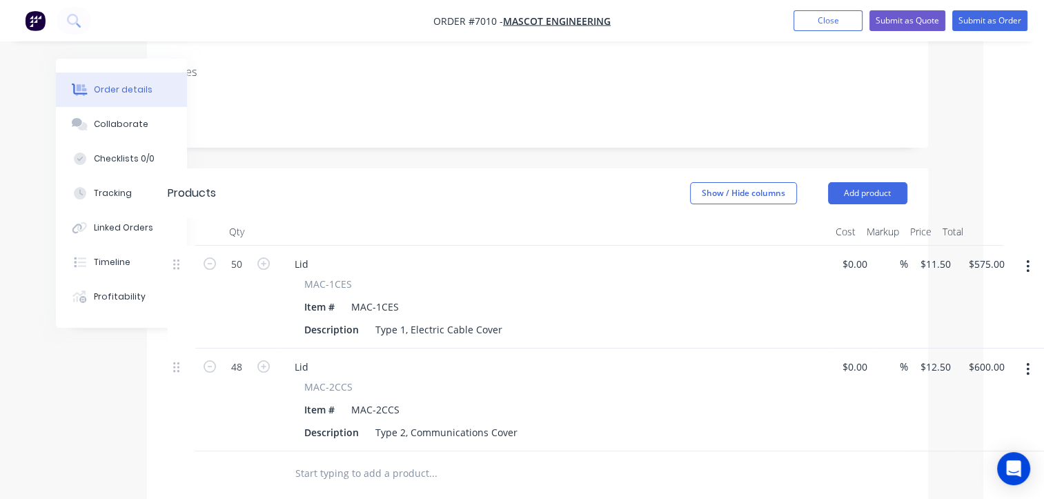
click at [368, 460] on input "text" at bounding box center [433, 474] width 276 height 28
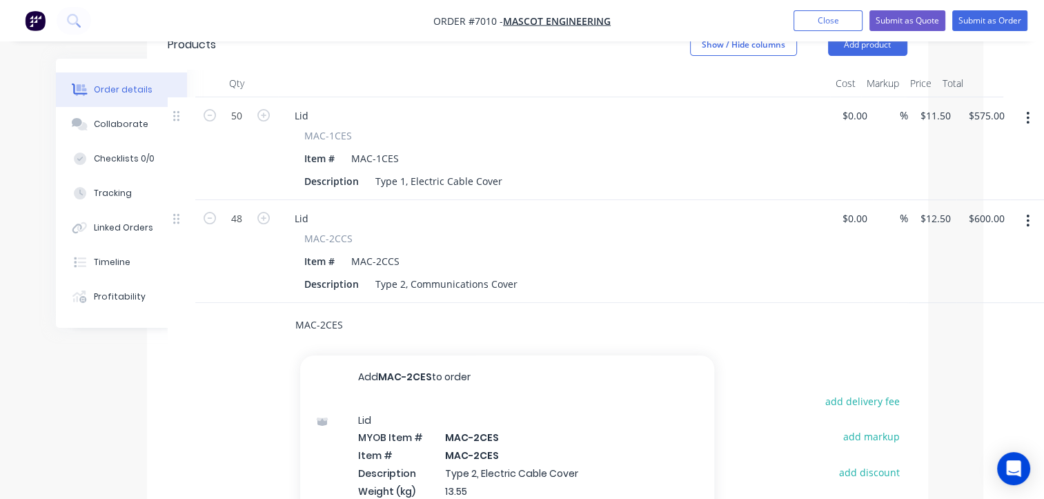
scroll to position [483, 61]
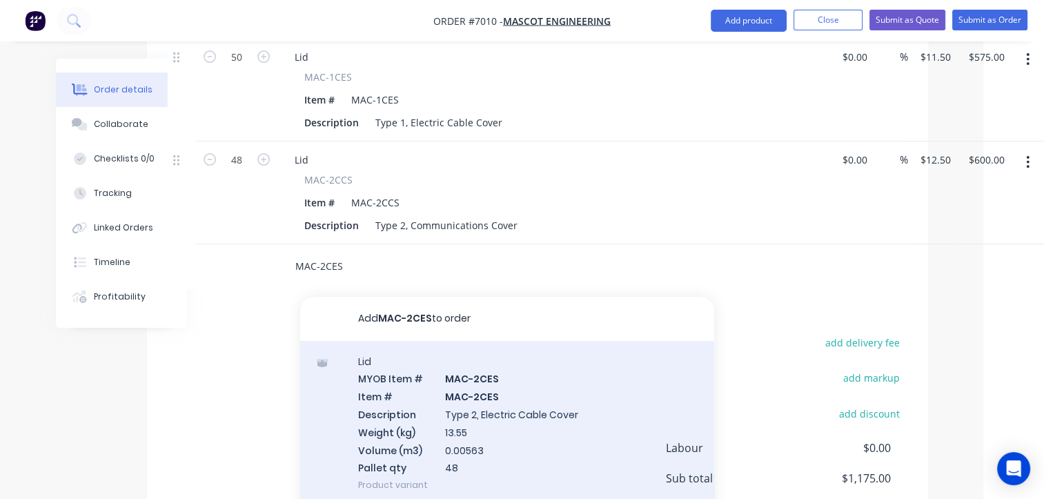
type input "MAC-2CES"
click at [467, 358] on div "Lid MYOB Item # MAC-2CES Item # MAC-2CES Description Type 2, Electric Cable Cov…" at bounding box center [507, 423] width 414 height 165
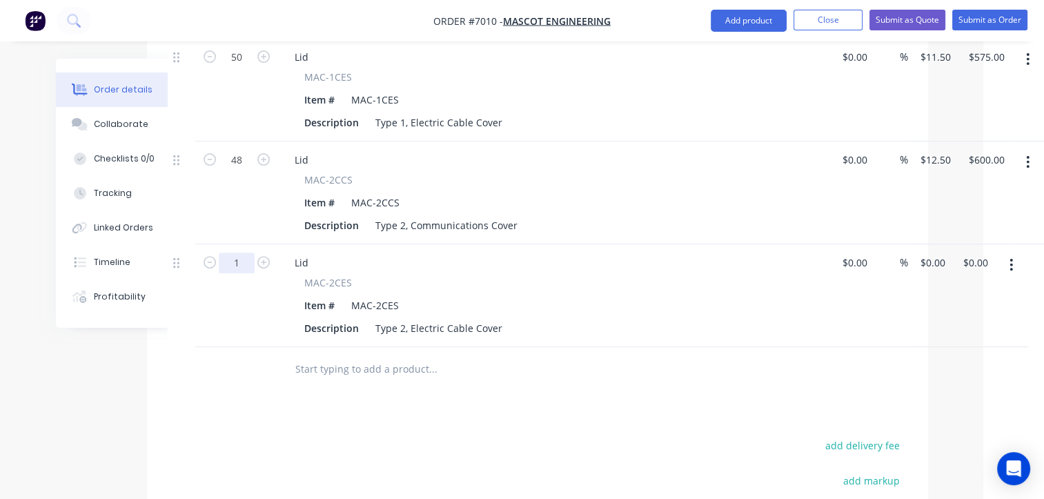
click at [239, 253] on input "1" at bounding box center [237, 263] width 36 height 21
type input "48"
click at [908, 244] on div "48 Lid MAC-2CES Item # MAC-2CES Description Type 2, Electric Cable Cover $0.00 …" at bounding box center [538, 295] width 740 height 103
type input "$12.50"
type input "$600.00"
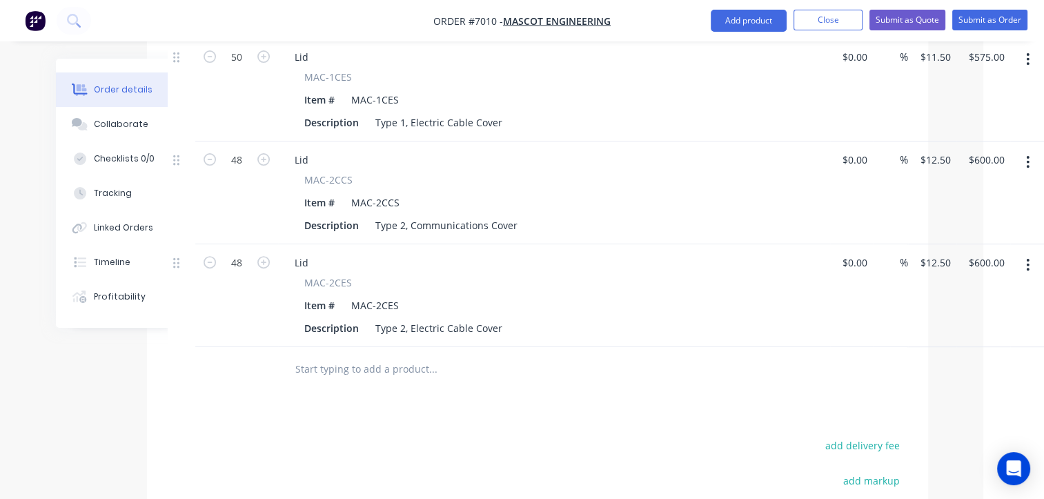
click at [372, 356] on input "text" at bounding box center [433, 370] width 276 height 28
click at [231, 253] on input "48" at bounding box center [237, 263] width 36 height 21
type input "96"
type input "$1,200.00"
click at [340, 356] on input "text" at bounding box center [433, 370] width 276 height 28
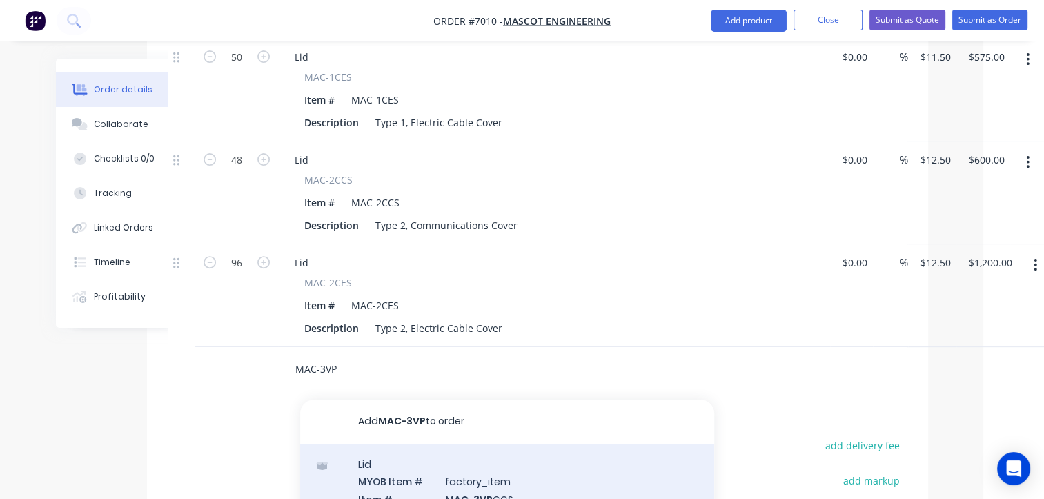
type input "MAC-3VP"
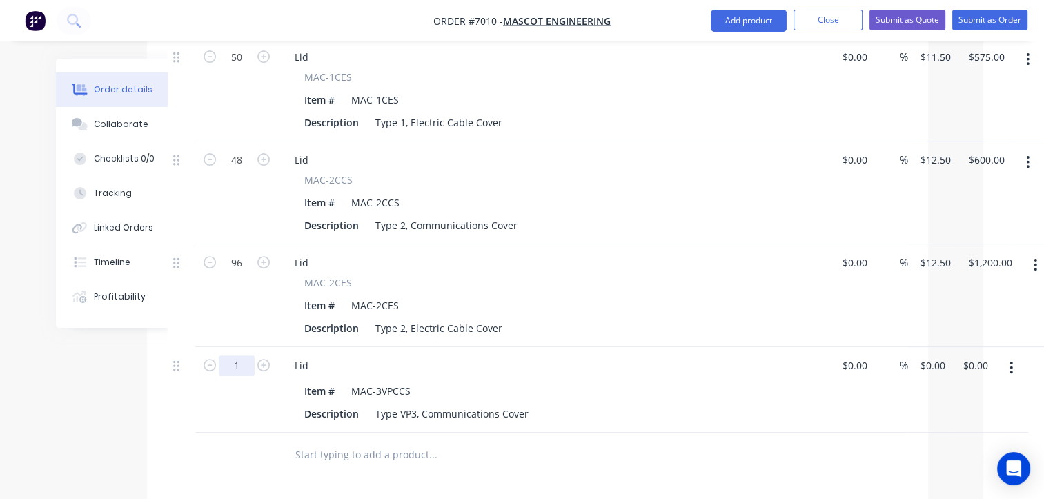
click at [224, 356] on input "1" at bounding box center [237, 366] width 36 height 21
type input "40"
click at [908, 347] on div "40 Lid Item # MAC-3VPCCS Description Type VP3, Communications Cover $0.00 $0.00…" at bounding box center [538, 390] width 740 height 86
type input "$17.00"
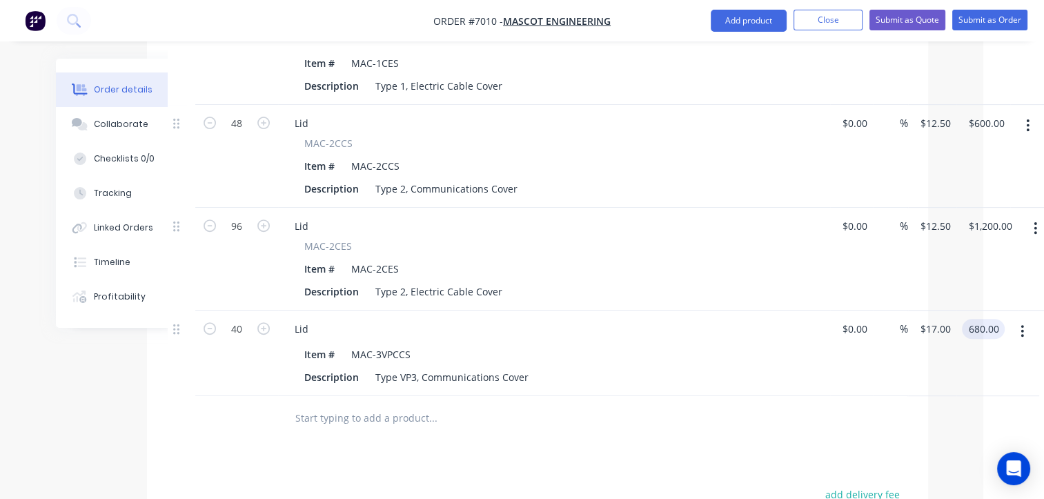
scroll to position [552, 61]
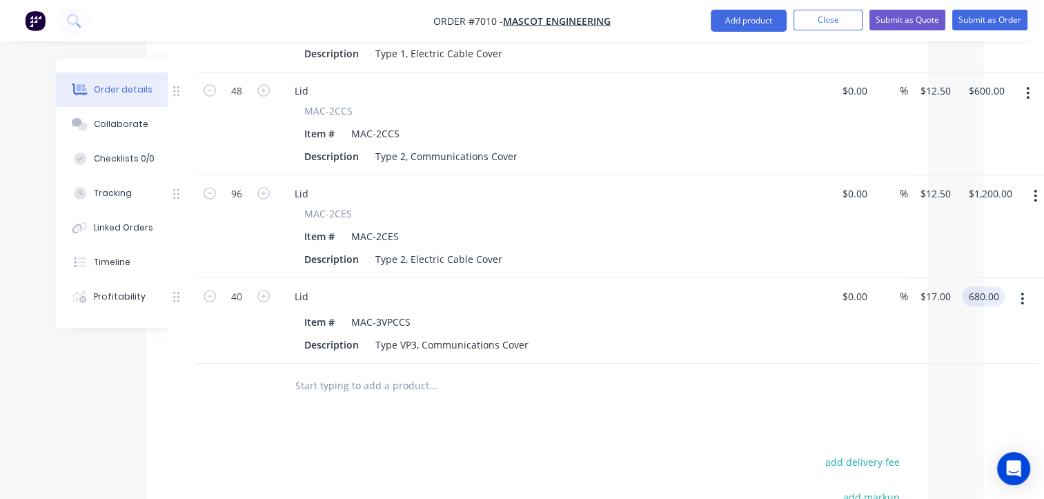
click at [344, 372] on input "text" at bounding box center [433, 386] width 276 height 28
type input "$680.00"
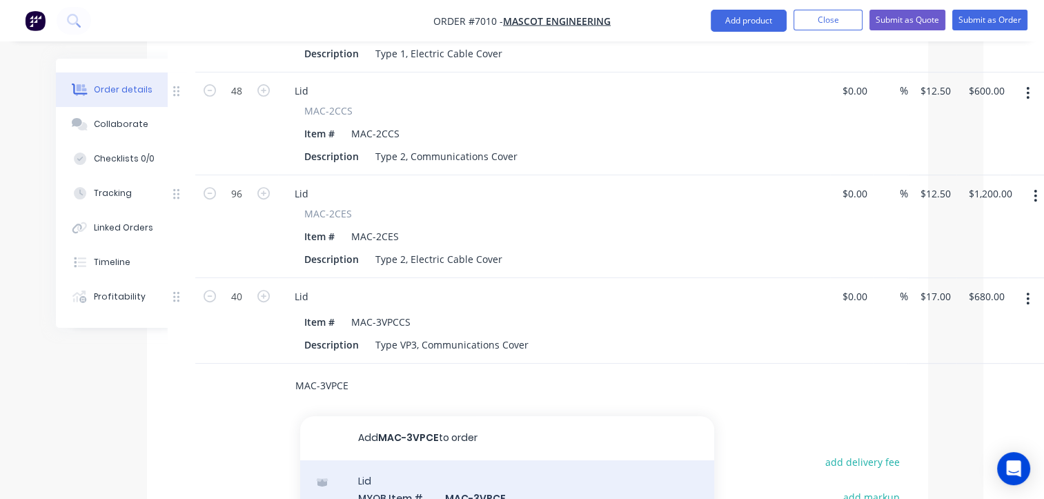
scroll to position [11, 0]
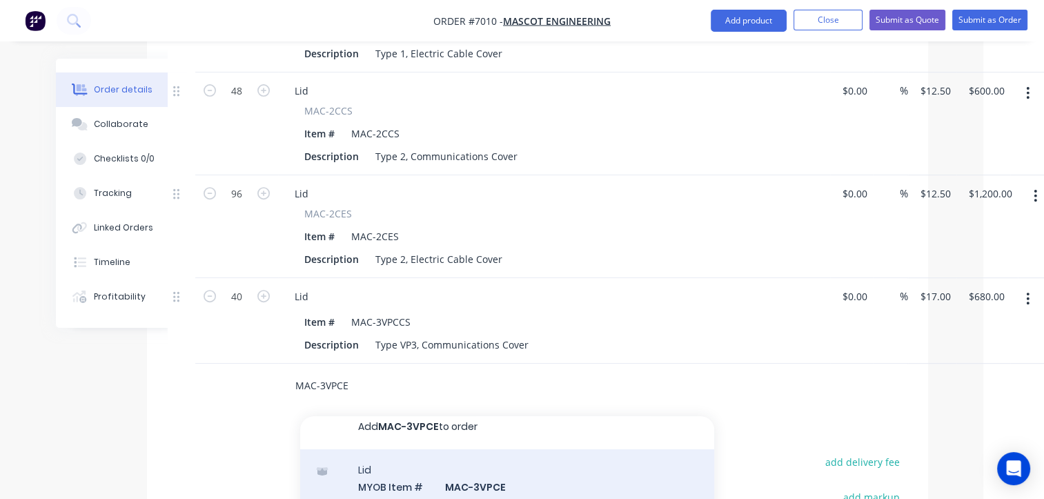
type input "MAC-3VPCE"
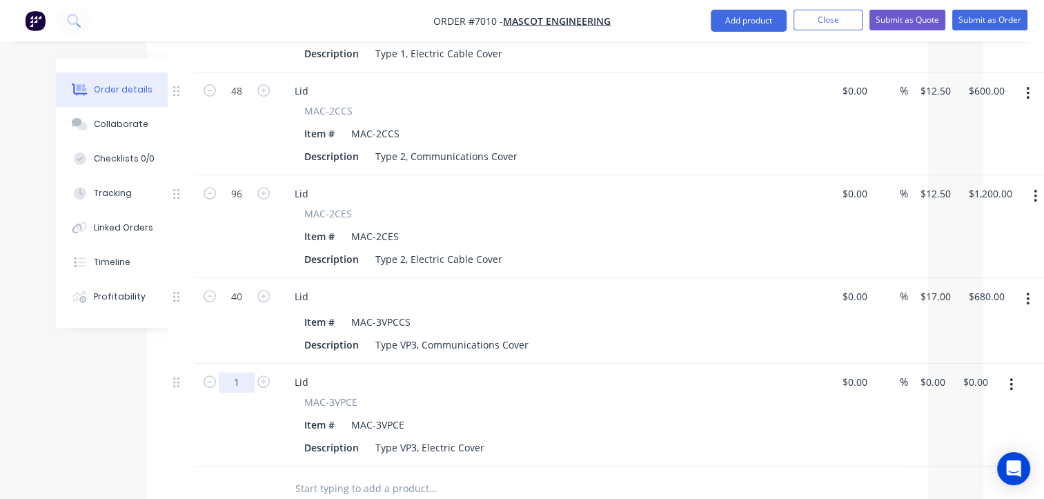
click at [222, 372] on input "1" at bounding box center [237, 382] width 36 height 21
type input "40"
click at [924, 372] on input "0" at bounding box center [935, 382] width 32 height 20
type input "$17.00"
type input "$680.00"
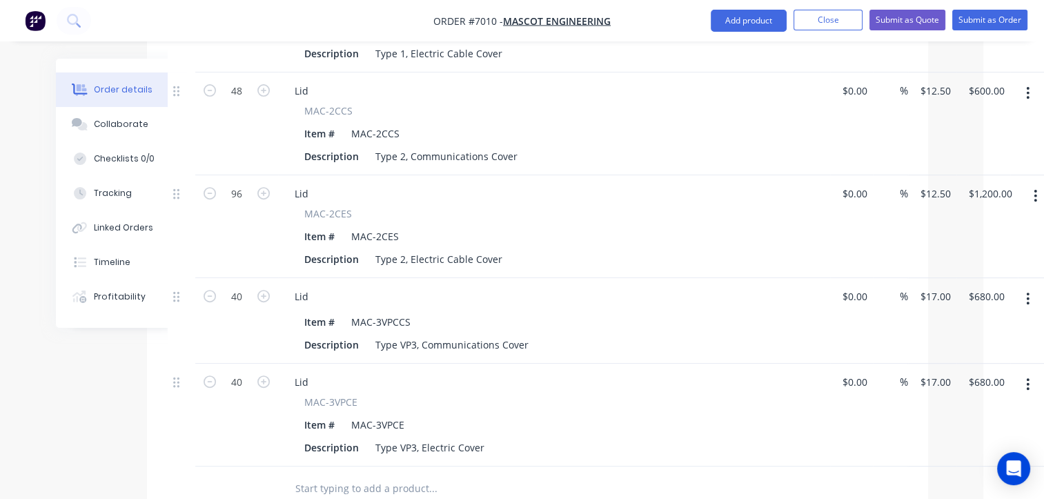
click at [361, 475] on input "text" at bounding box center [433, 489] width 276 height 28
click at [382, 475] on input "text" at bounding box center [433, 489] width 276 height 28
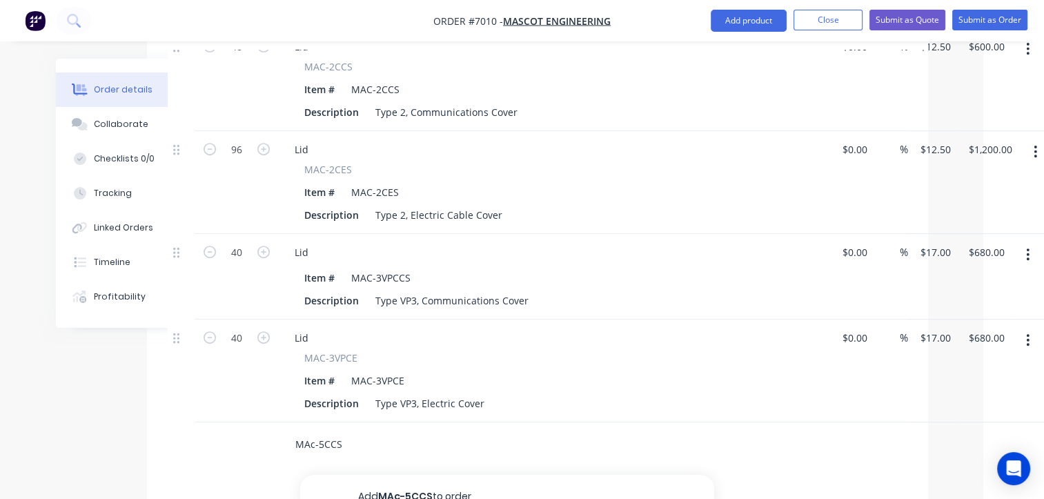
scroll to position [690, 61]
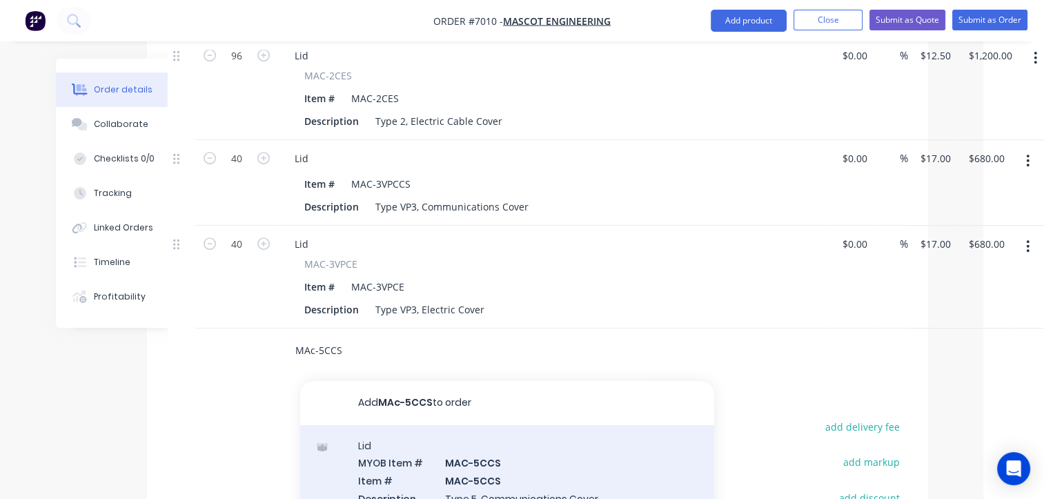
type input "MAc-5CCS"
click at [475, 427] on div "Lid MYOB Item # MAC-5CCS Item # MAC-5CCS Description Type 5, Communications Cov…" at bounding box center [507, 507] width 414 height 165
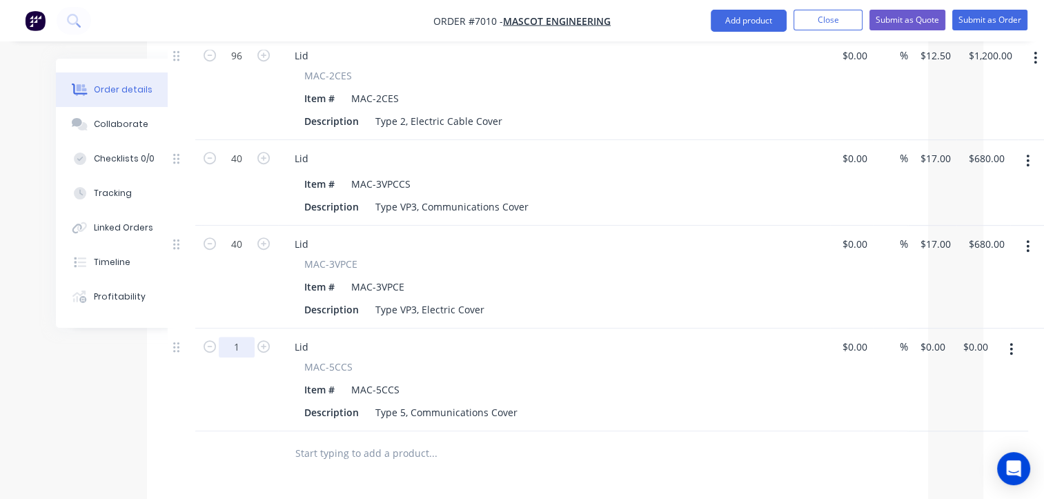
click at [225, 337] on input "1" at bounding box center [237, 347] width 36 height 21
type input "120"
click at [908, 329] on div "120 Lid MAC-5CCS Item # MAC-5CCS Description Type 5, Communications Cover $0.00…" at bounding box center [538, 380] width 740 height 103
type input "$17.50"
type input "$2,100.00"
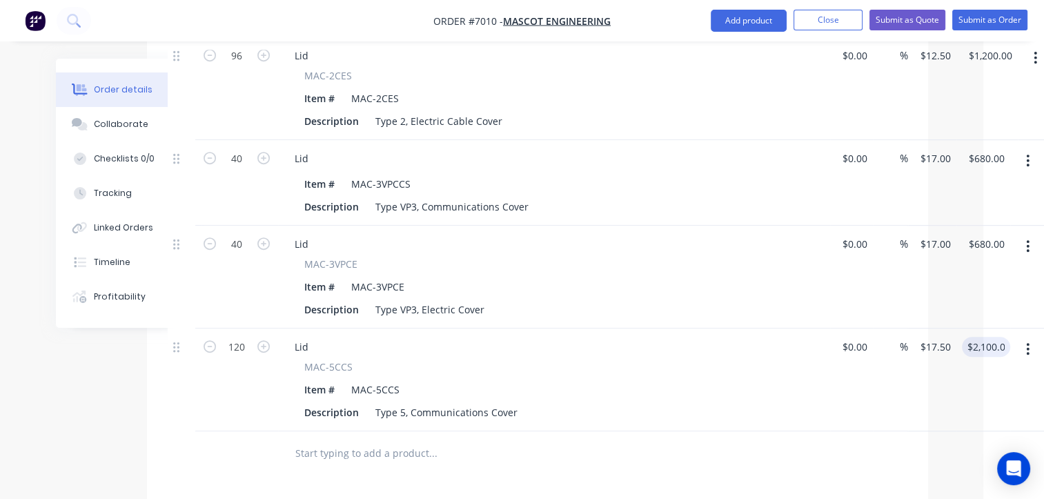
click at [393, 440] on input "text" at bounding box center [433, 454] width 276 height 28
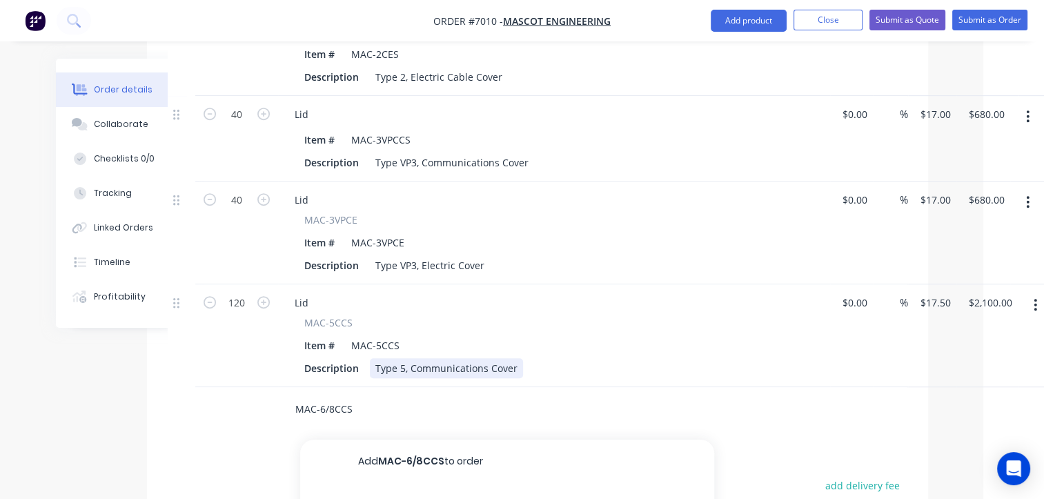
scroll to position [759, 61]
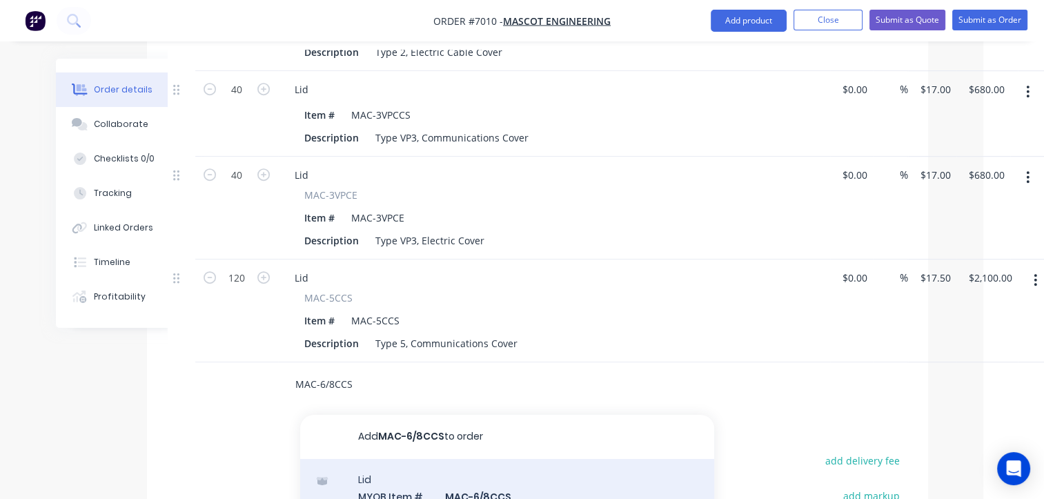
type input "MAC-6/8CCS"
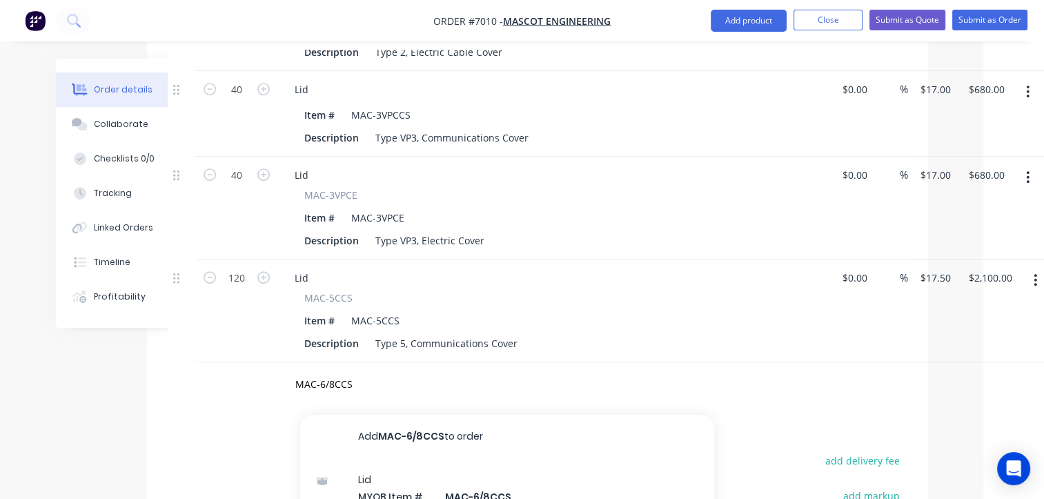
drag, startPoint x: 511, startPoint y: 460, endPoint x: 711, endPoint y: 351, distance: 228.0
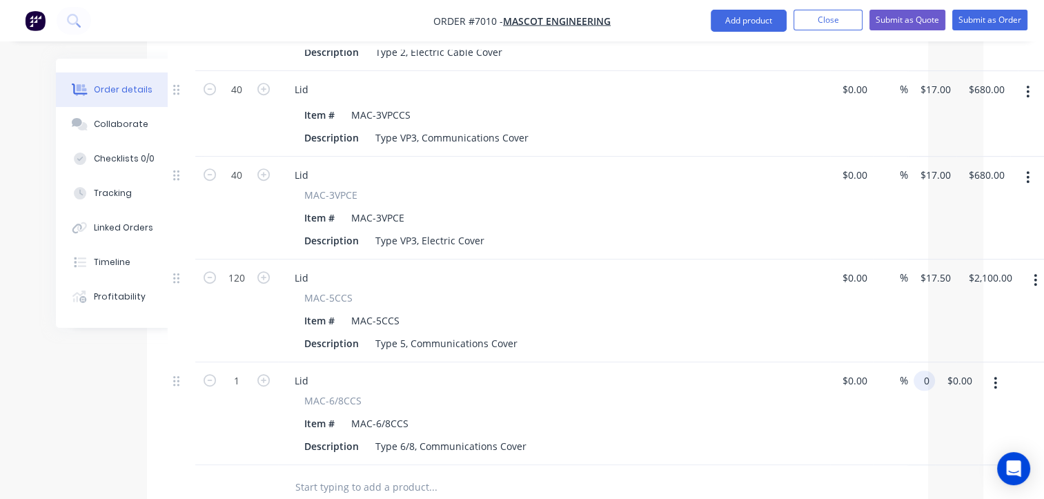
click at [908, 362] on div "1 Lid MAC-6/8CCS Item # MAC-6/8CCS Description Type 6/8, Communications Cover $…" at bounding box center [538, 413] width 740 height 103
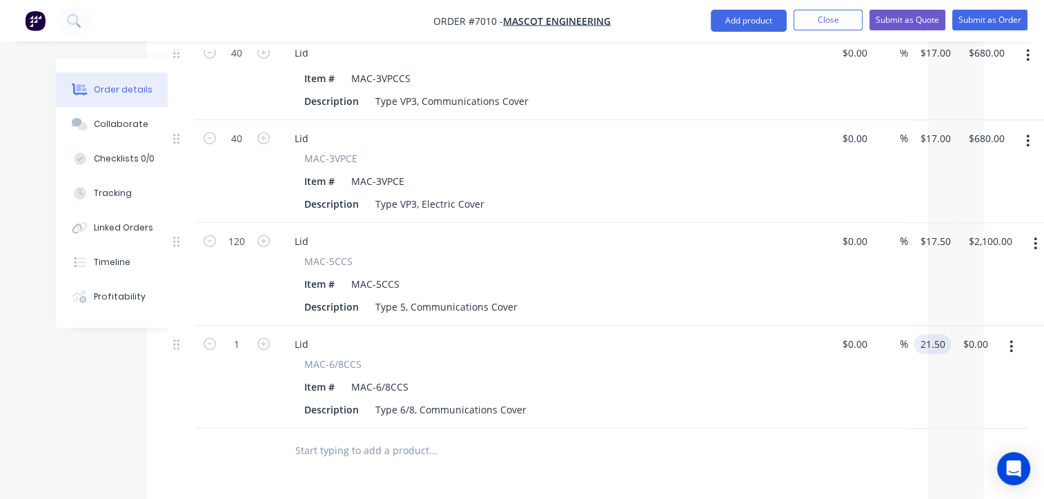
scroll to position [828, 61]
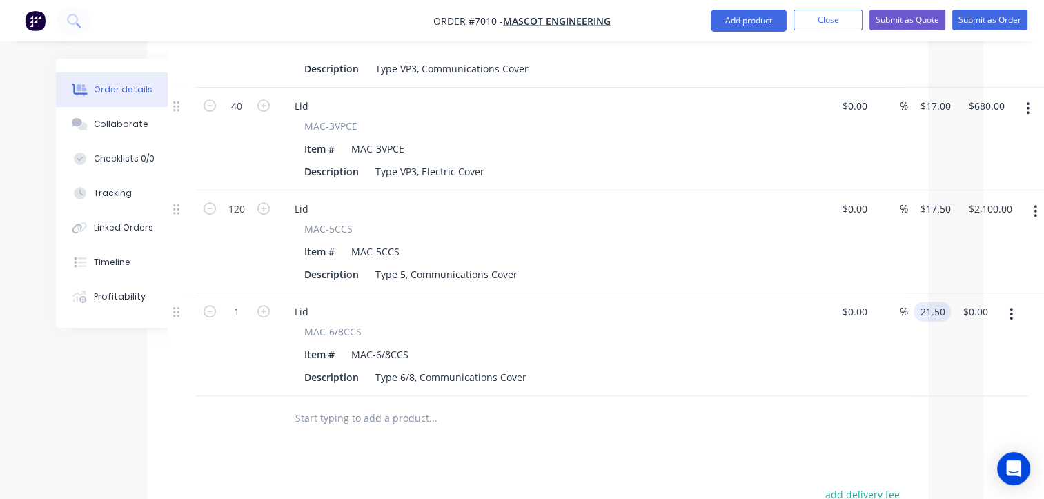
type input "$21.50"
click at [371, 405] on input "text" at bounding box center [433, 419] width 276 height 28
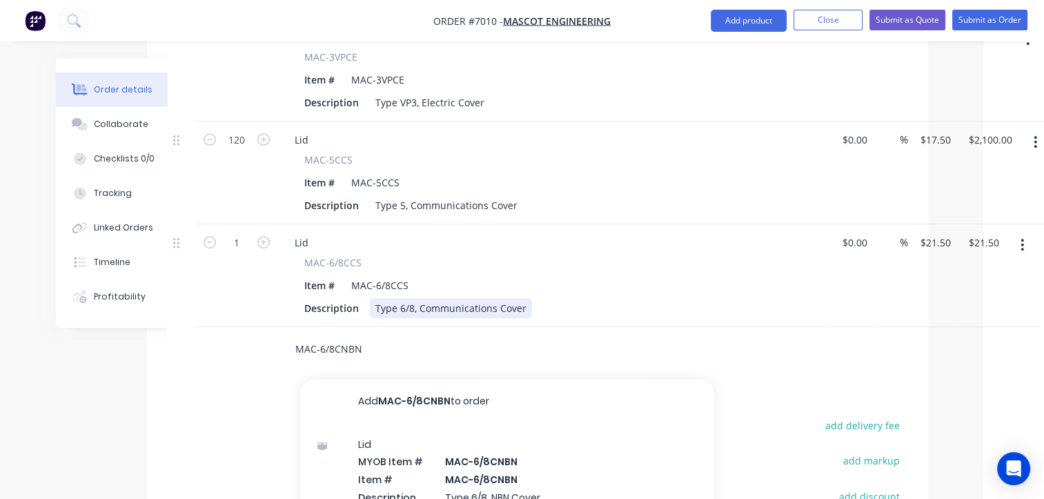
scroll to position [1062, 61]
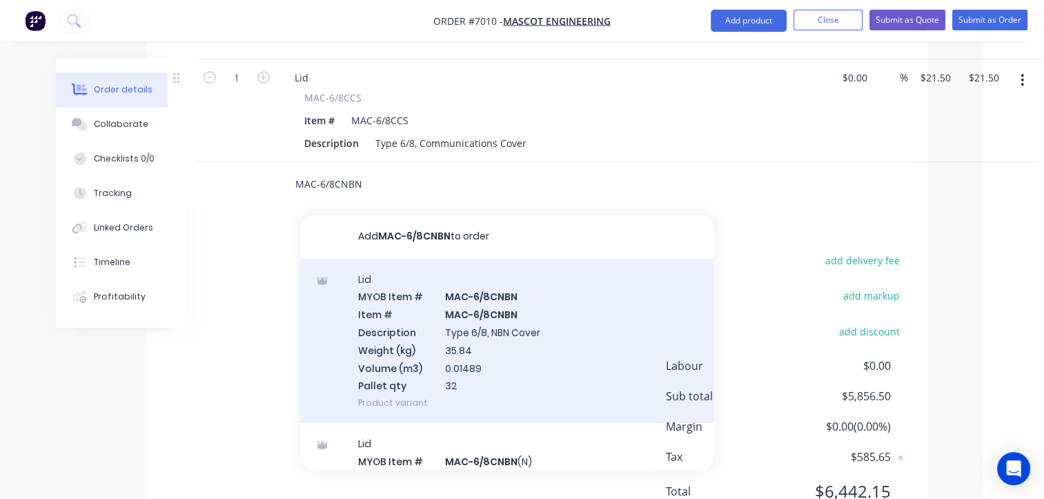
type input "MAC-6/8CNBN"
click at [534, 259] on div "Lid MYOB Item # MAC-6/8CNBN Item # MAC-6/8CNBN Description Type 6/8, NBN Cover …" at bounding box center [507, 341] width 414 height 165
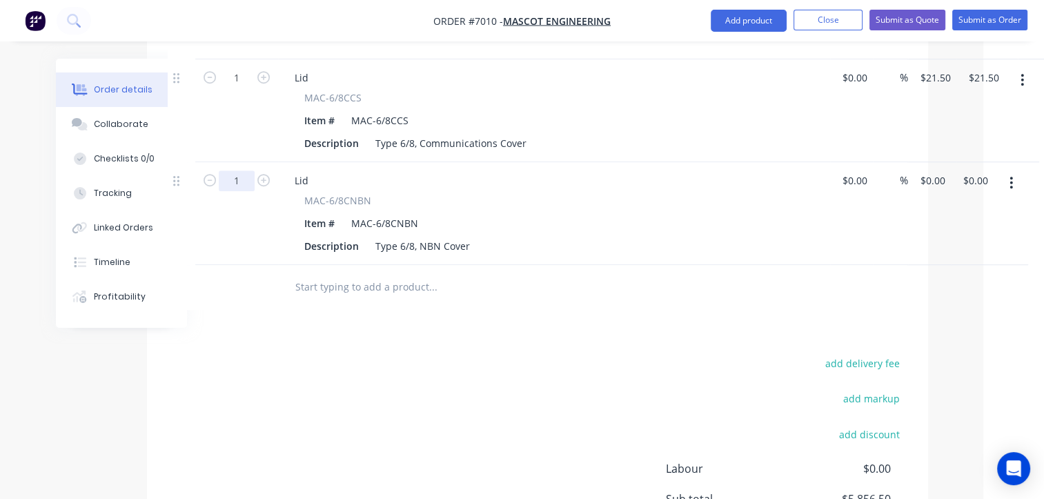
click at [244, 171] on input "1" at bounding box center [237, 181] width 36 height 21
type input "32"
click at [908, 162] on div "32 Lid MAC-6/8CNBN Item # MAC-6/8CNBN Description Type 6/8, NBN Cover $0.00 $0.…" at bounding box center [538, 213] width 740 height 103
type input "$21.00"
type input "$672.00"
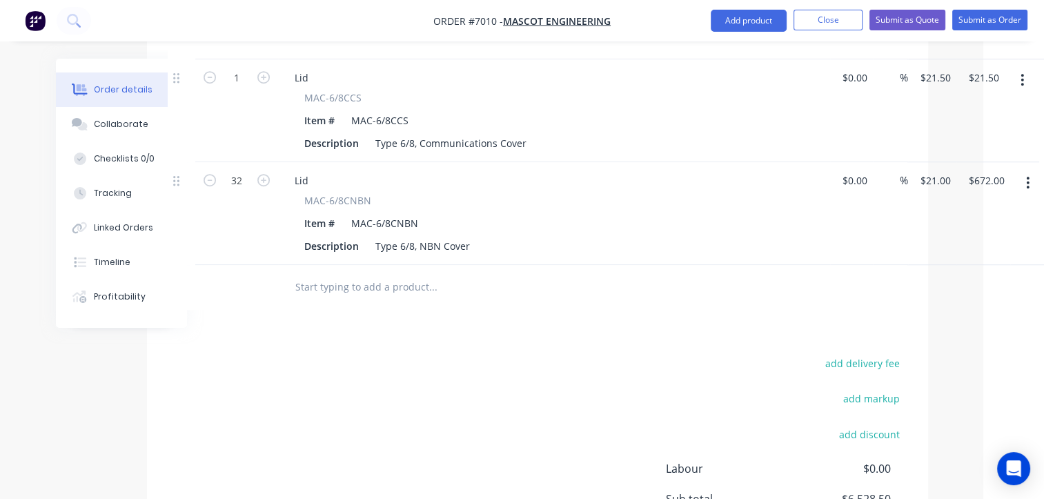
click at [329, 273] on input "text" at bounding box center [433, 287] width 276 height 28
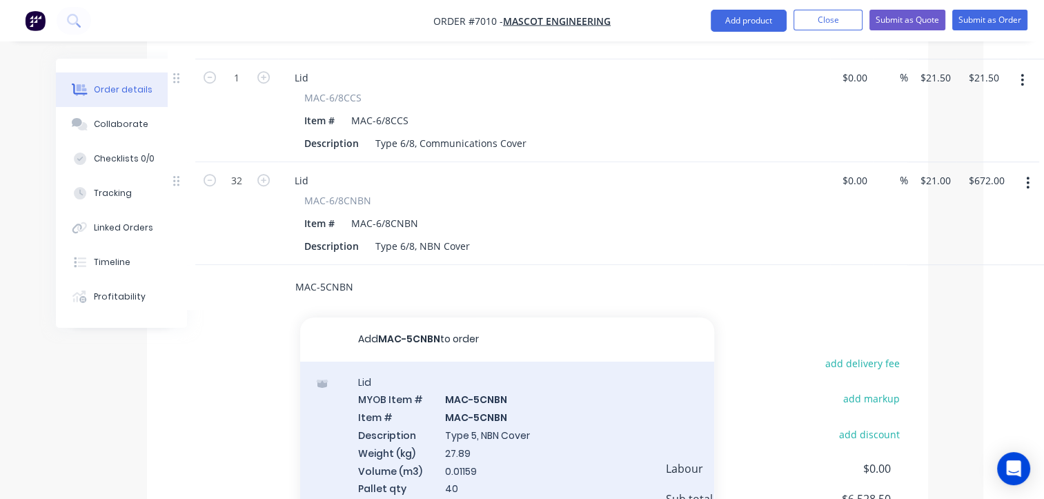
type input "MAC-5CNBN"
click at [481, 391] on div "Lid MYOB Item # MAC-5CNBN Item # MAC-5CNBN Description Type 5, NBN Cover Weight…" at bounding box center [507, 444] width 414 height 165
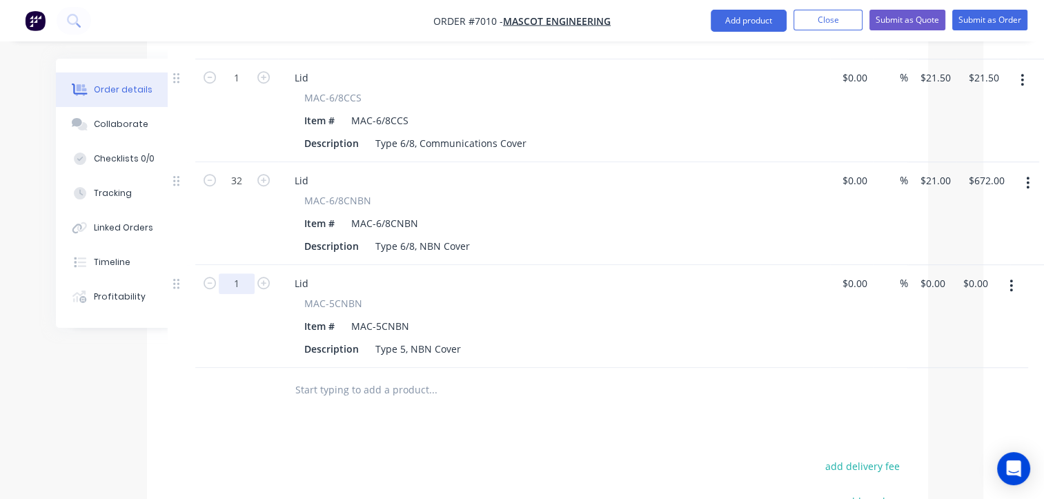
click at [245, 273] on input "1" at bounding box center [237, 283] width 36 height 21
type input "40"
click at [237, 273] on input "40" at bounding box center [237, 283] width 36 height 21
type input "120"
click at [908, 265] on div "120 Lid MAC-5CNBN Item # MAC-5CNBN Description Type 5, NBN Cover $0.00 $0.00 % …" at bounding box center [538, 316] width 740 height 103
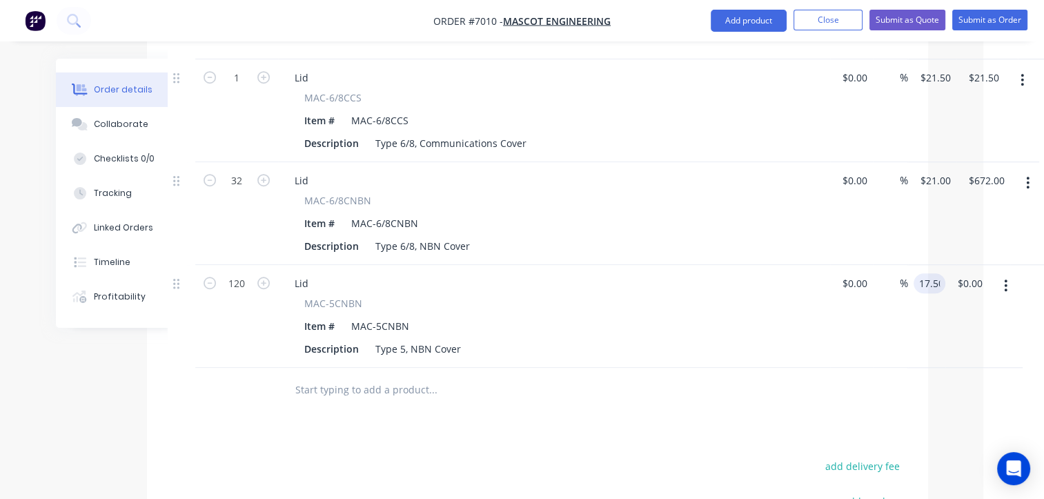
type input "$17.50"
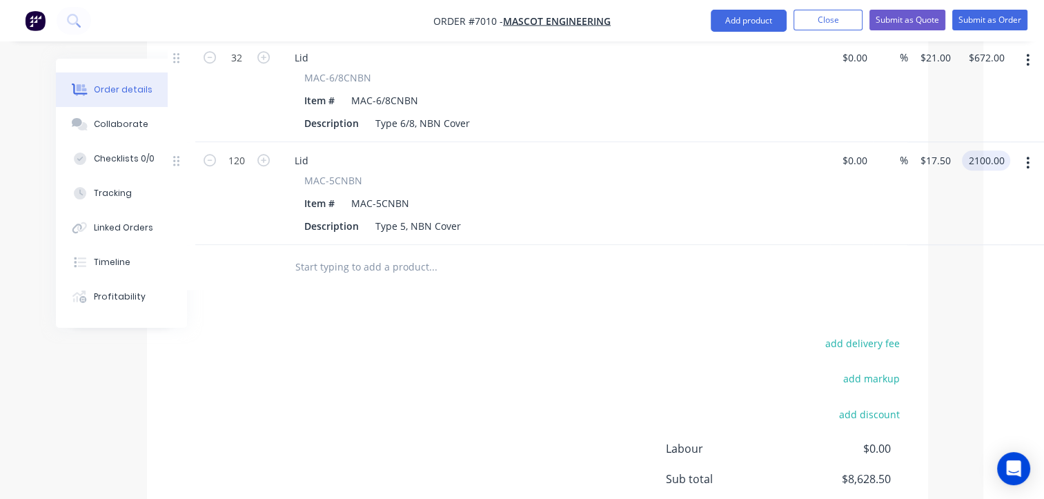
scroll to position [991, 61]
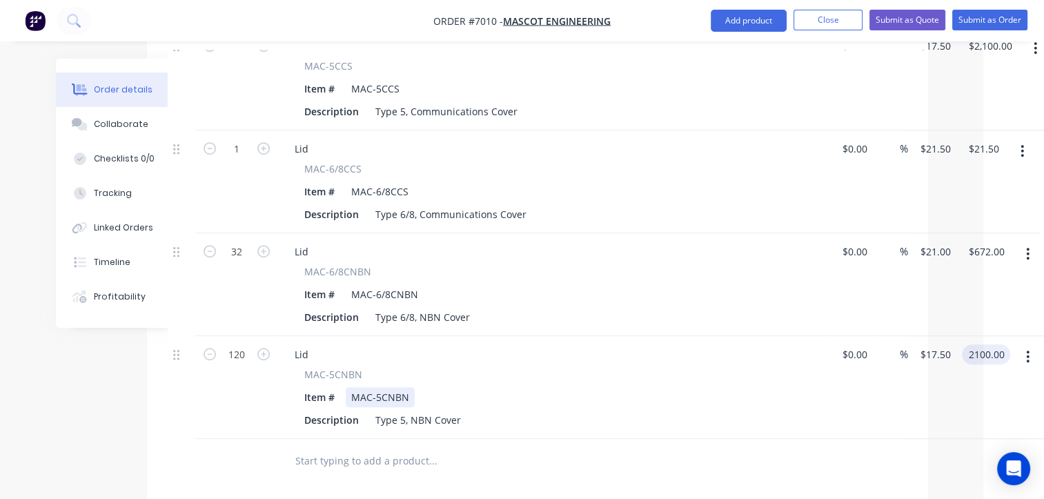
type input "$2,100.00"
drag, startPoint x: 768, startPoint y: 326, endPoint x: 699, endPoint y: 457, distance: 148.2
click at [699, 457] on div "Products Show / Hide columns Add product Qty Cost Markup Price Total 50 Lid MAC…" at bounding box center [537, 134] width 781 height 1362
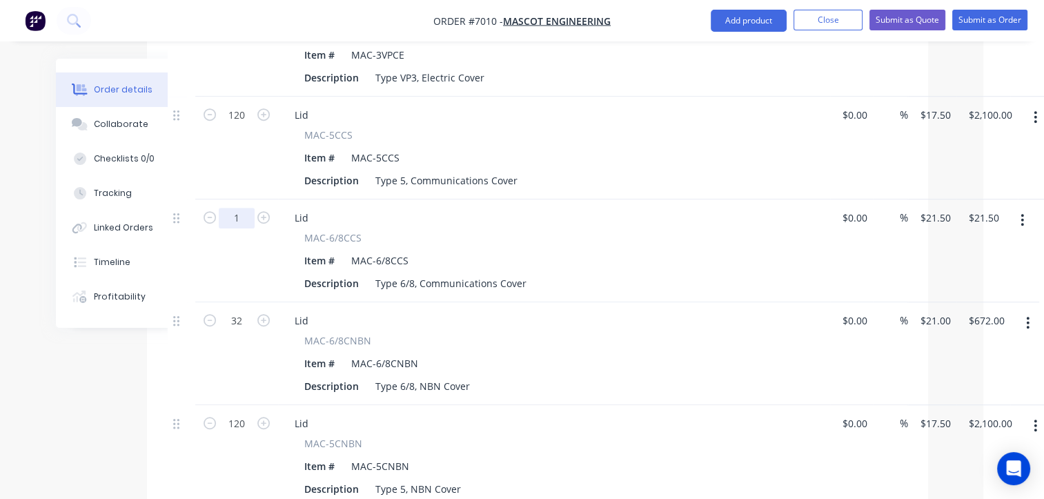
click at [246, 208] on input "1" at bounding box center [237, 218] width 36 height 21
type input "32"
type input "$688.00"
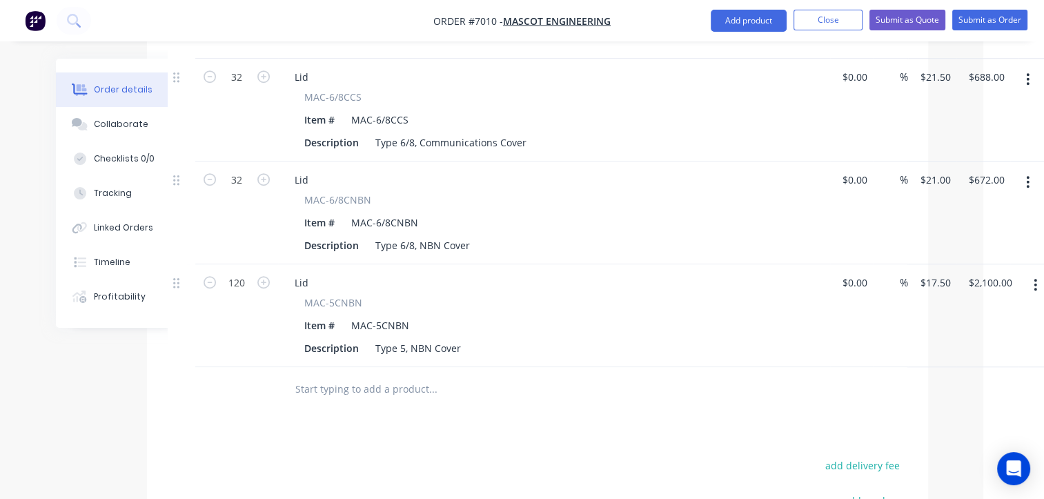
scroll to position [1174, 61]
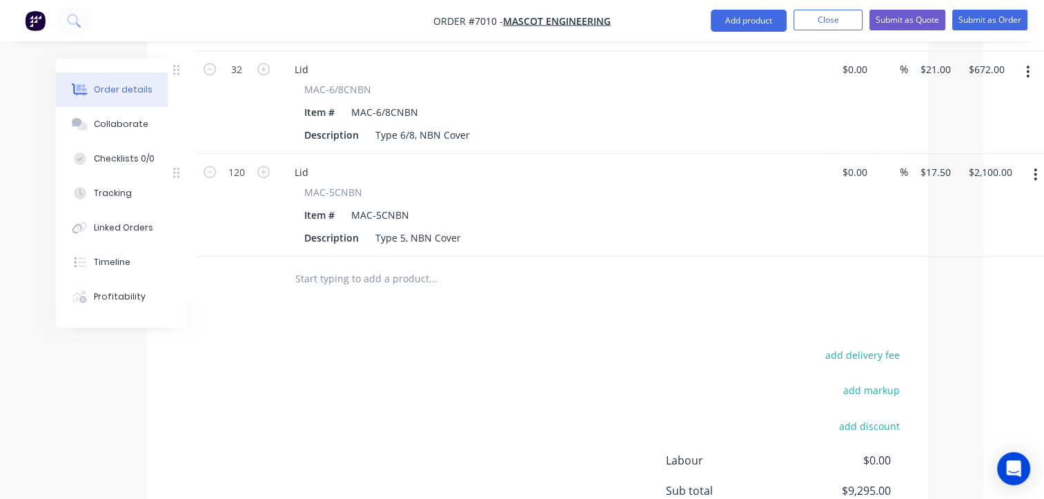
click at [405, 265] on input "text" at bounding box center [433, 279] width 276 height 28
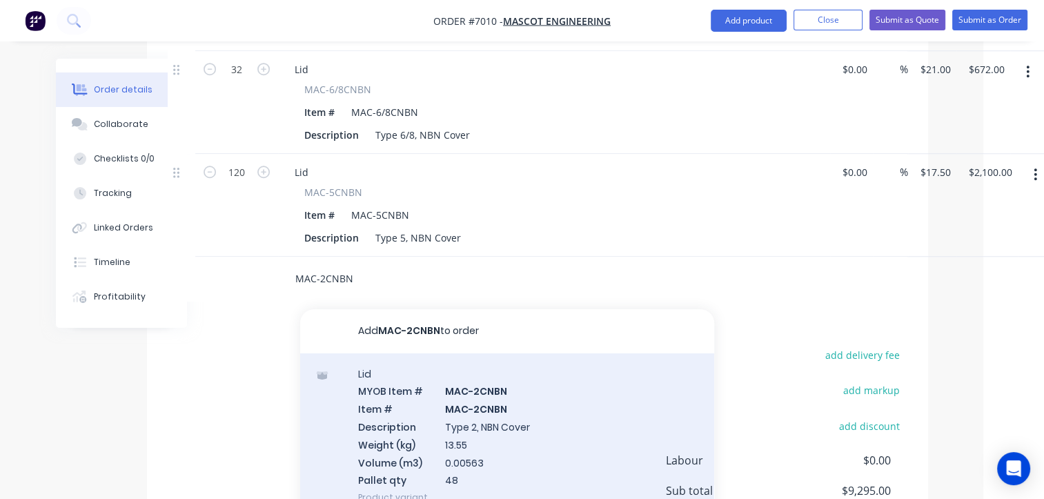
type input "MAC-2CNBN"
click at [480, 353] on div "Lid MYOB Item # MAC-2CNBN Item # MAC-2CNBN Description Type 2, NBN Cover Weight…" at bounding box center [507, 435] width 414 height 165
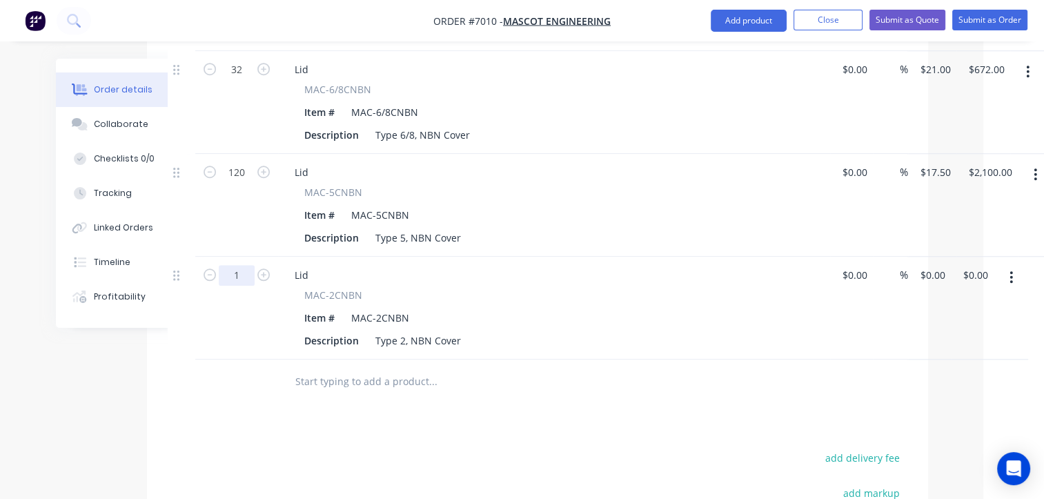
click at [240, 265] on input "1" at bounding box center [237, 275] width 36 height 21
type input "48"
click at [933, 265] on input "0" at bounding box center [927, 275] width 16 height 20
type input "$12.50"
type input "600.00"
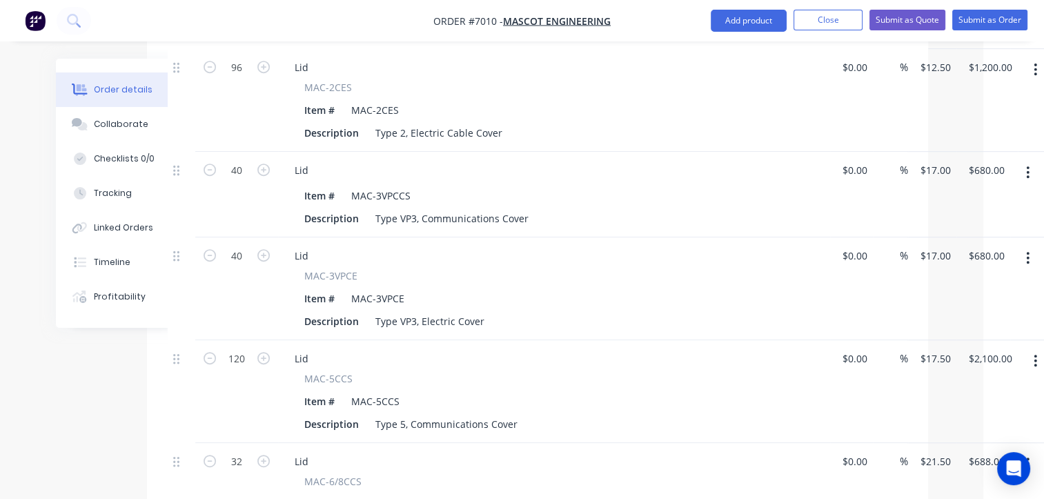
scroll to position [680, 61]
type input "21.5"
type input "$600.00"
click at [939, 450] on input "21.5" at bounding box center [937, 460] width 37 height 20
type input "$21.00"
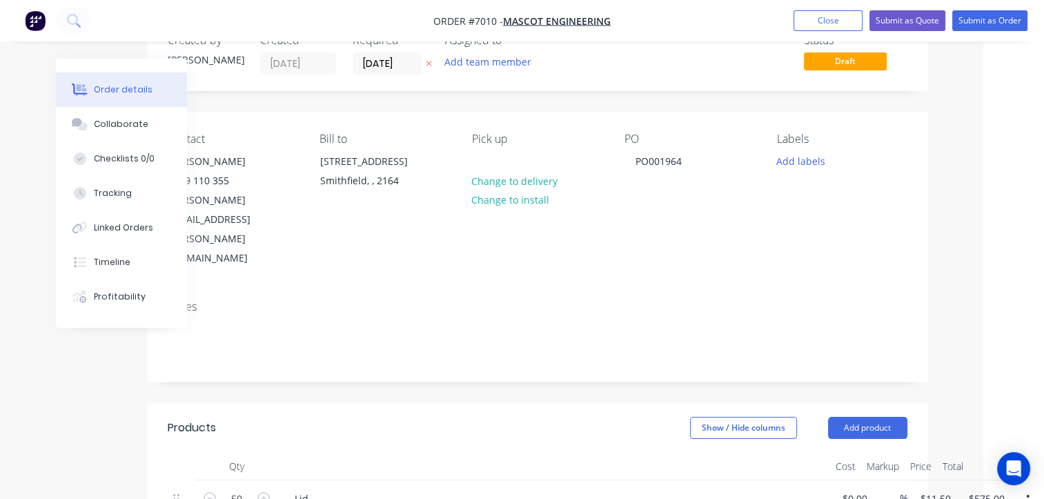
scroll to position [0, 61]
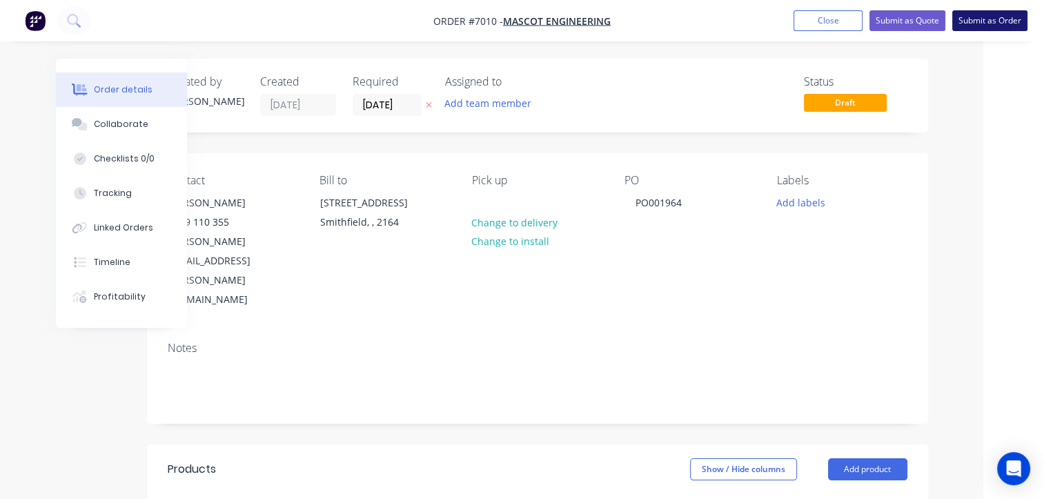
type input "$672.00"
click at [993, 20] on button "Submit as Order" at bounding box center [990, 20] width 75 height 21
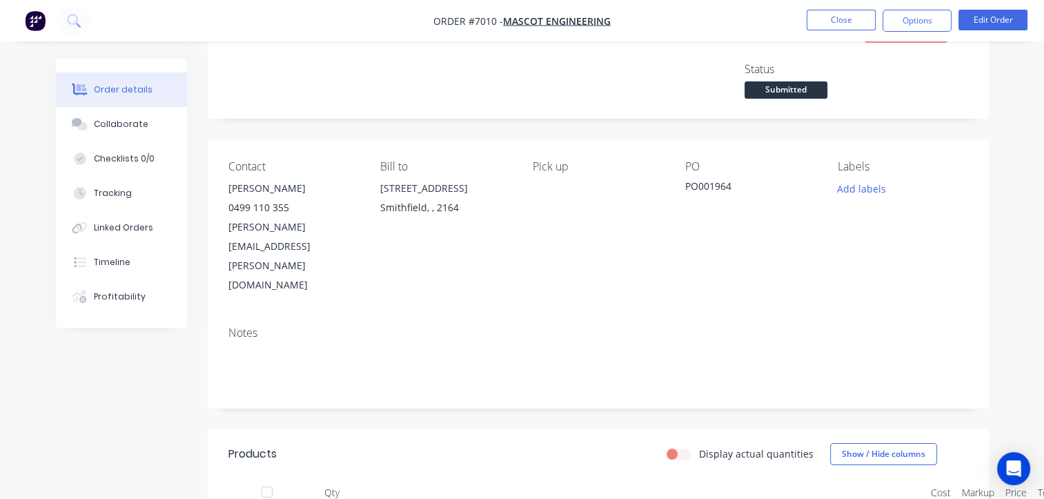
scroll to position [0, 0]
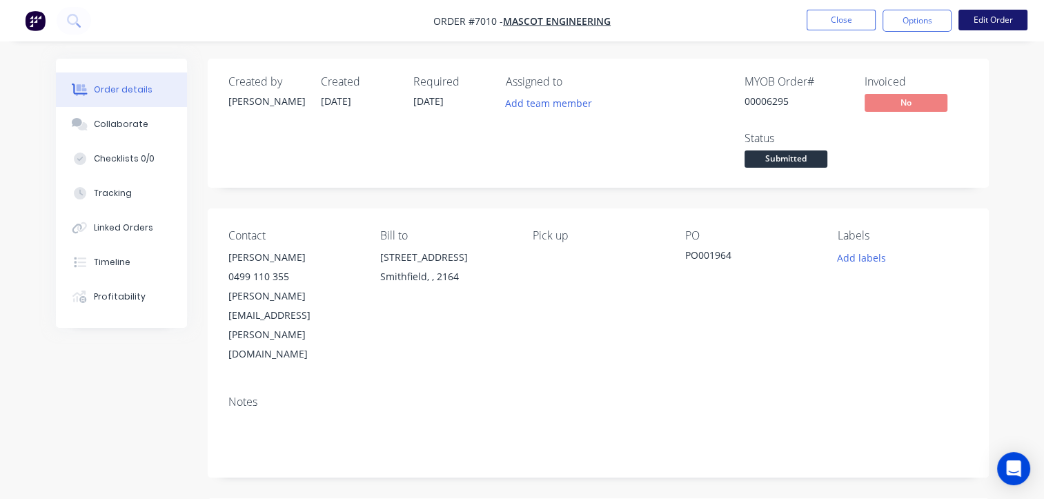
click at [989, 23] on button "Edit Order" at bounding box center [993, 20] width 69 height 21
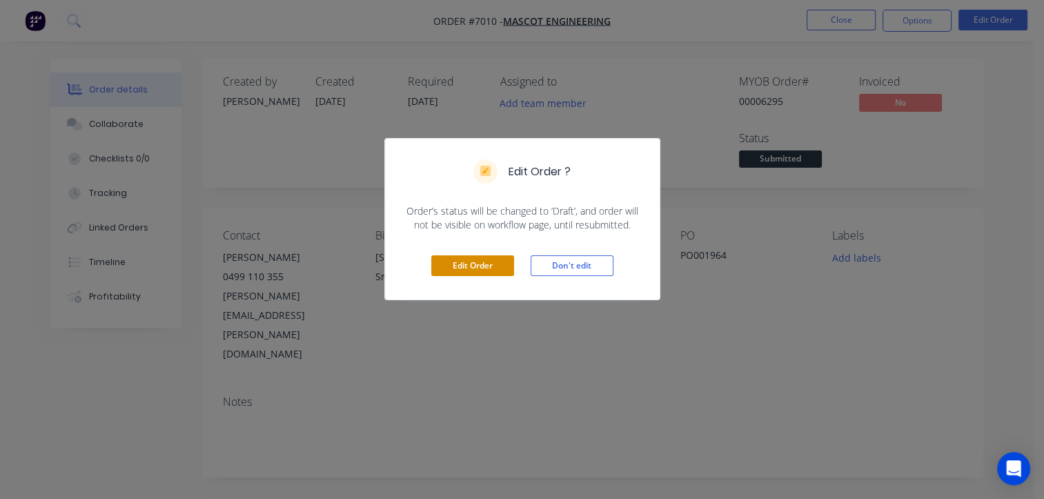
click at [442, 269] on button "Edit Order" at bounding box center [472, 265] width 83 height 21
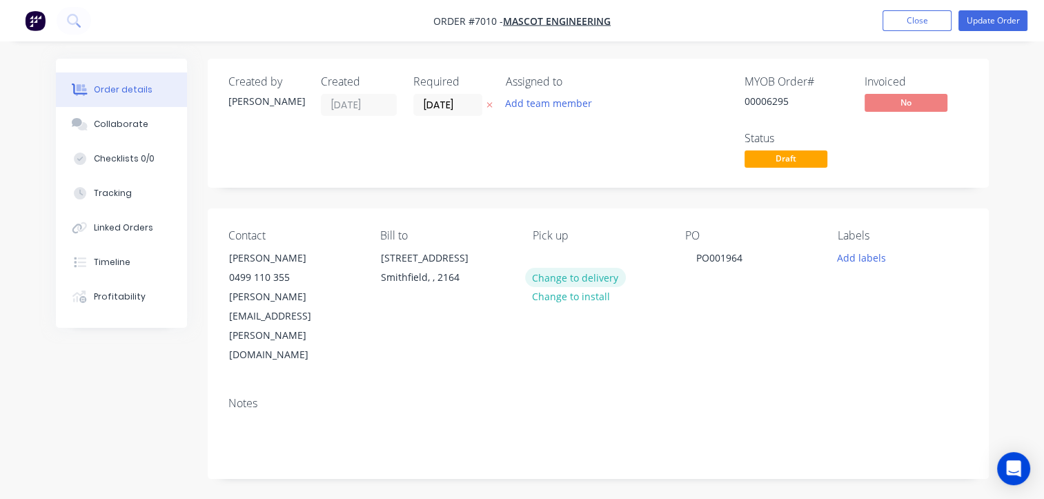
click at [577, 278] on button "Change to delivery" at bounding box center [575, 277] width 101 height 19
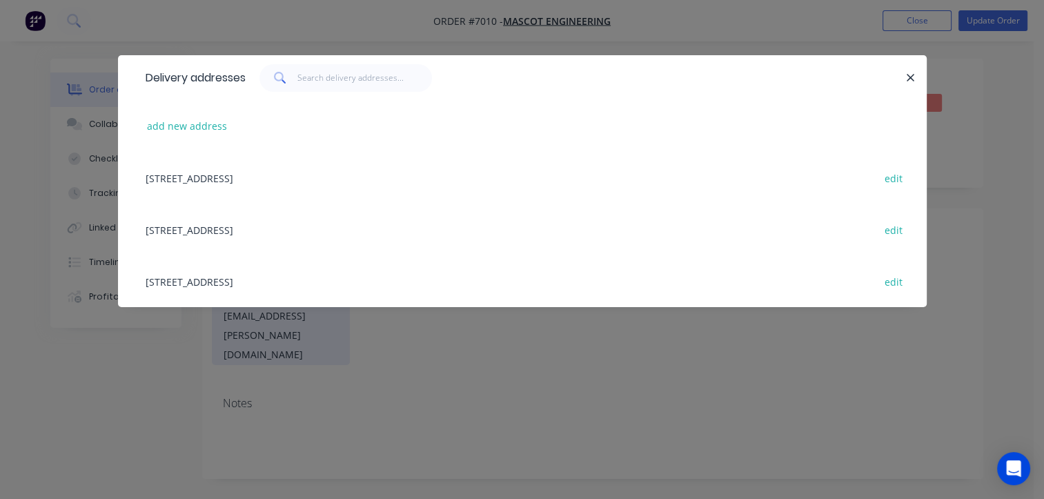
drag, startPoint x: 269, startPoint y: 275, endPoint x: 279, endPoint y: 278, distance: 9.9
click at [269, 278] on div "[STREET_ADDRESS] edit" at bounding box center [523, 281] width 768 height 52
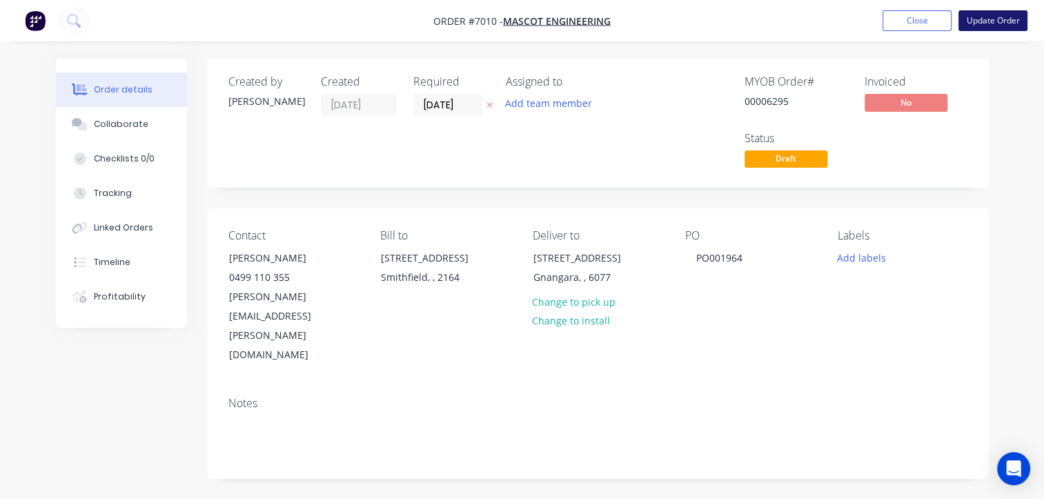
click at [1011, 23] on button "Update Order" at bounding box center [993, 20] width 69 height 21
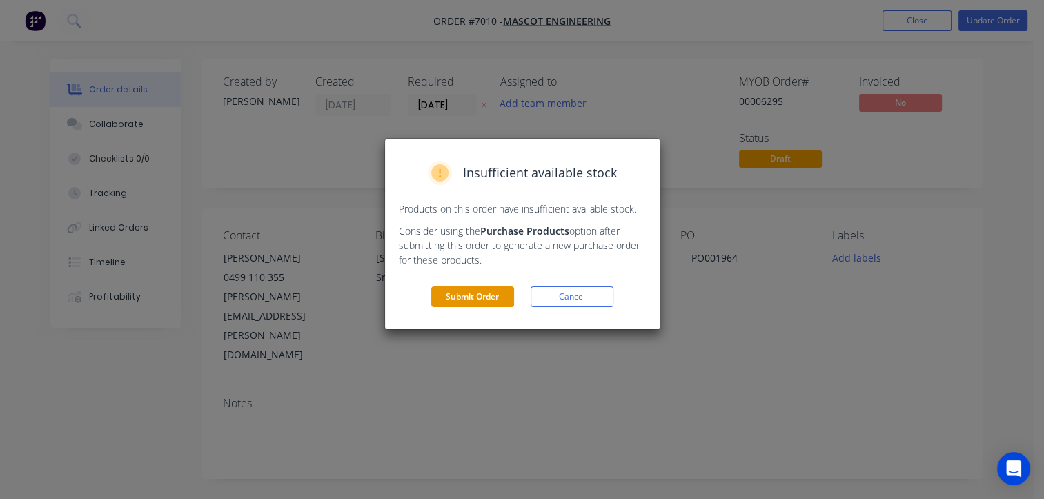
click at [464, 297] on button "Submit Order" at bounding box center [472, 296] width 83 height 21
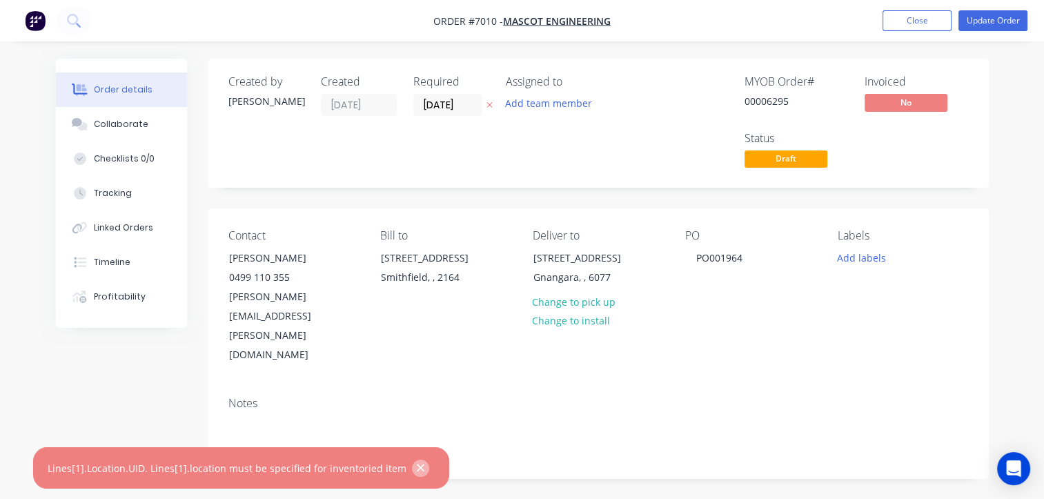
click at [417, 469] on button "button" at bounding box center [420, 468] width 17 height 17
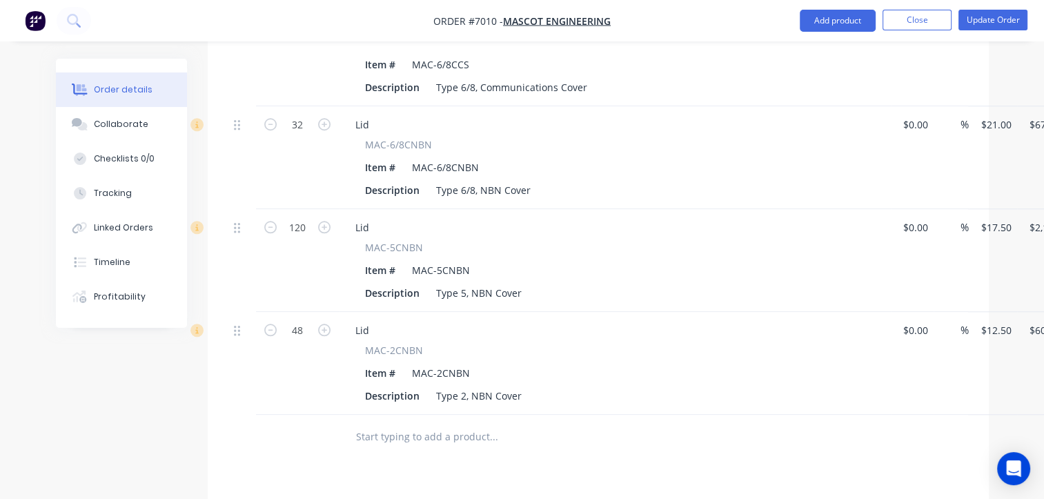
scroll to position [1174, 69]
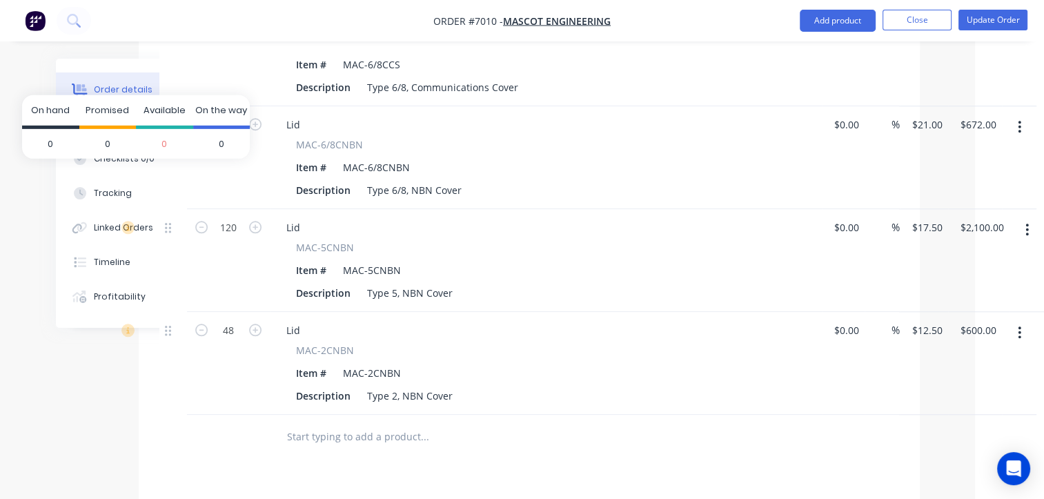
click at [172, 117] on div "Available" at bounding box center [164, 112] width 57 height 34
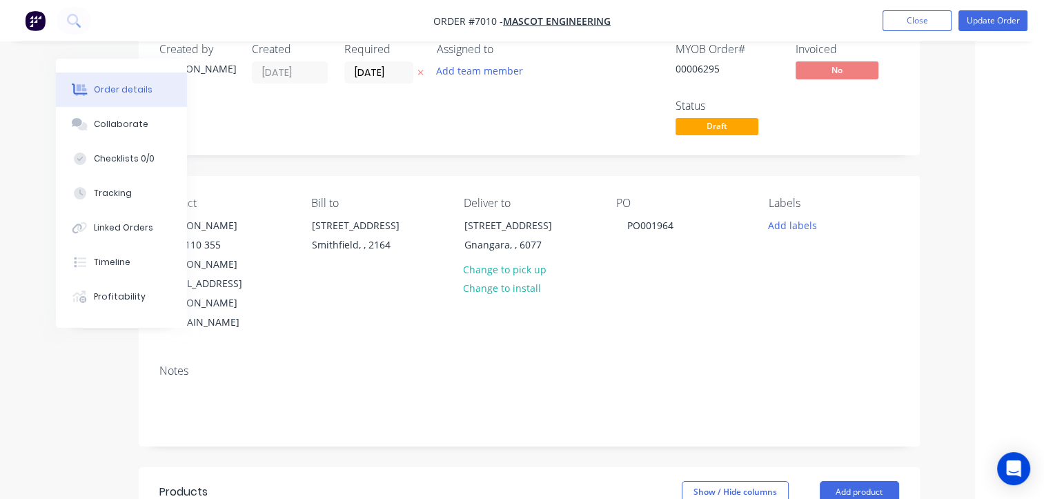
scroll to position [0, 69]
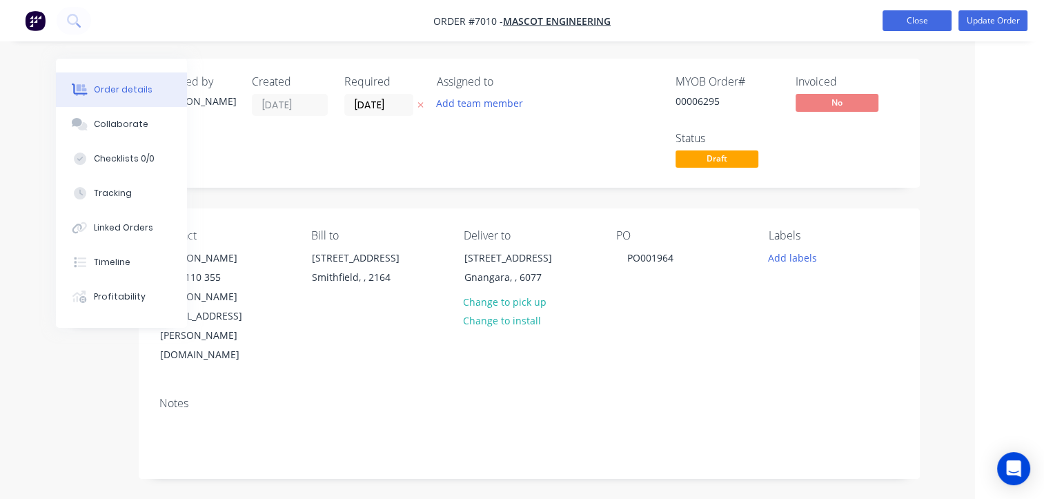
click at [925, 17] on button "Close" at bounding box center [917, 20] width 69 height 21
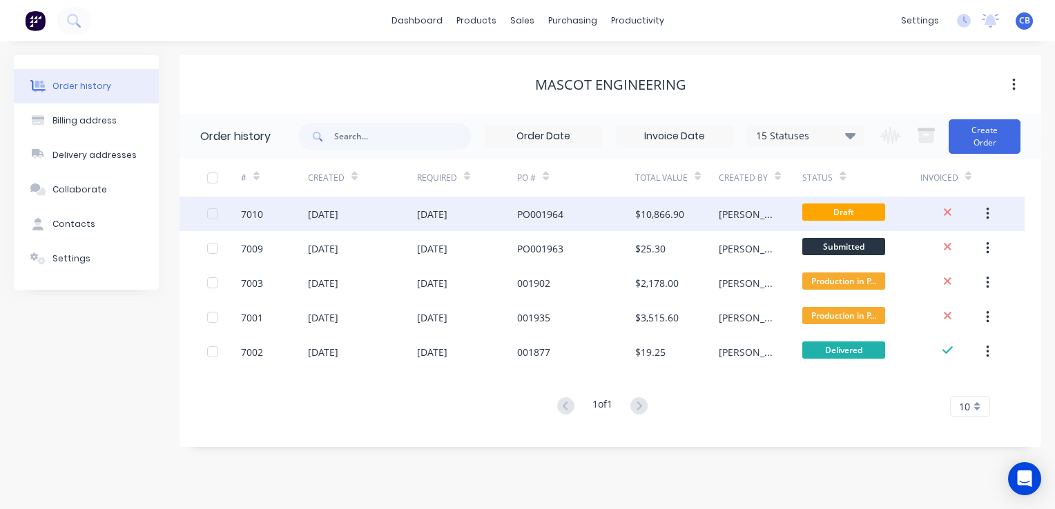
click at [996, 218] on button "button" at bounding box center [987, 214] width 32 height 25
click at [989, 213] on icon "button" at bounding box center [987, 213] width 3 height 15
